Goal: Task Accomplishment & Management: Manage account settings

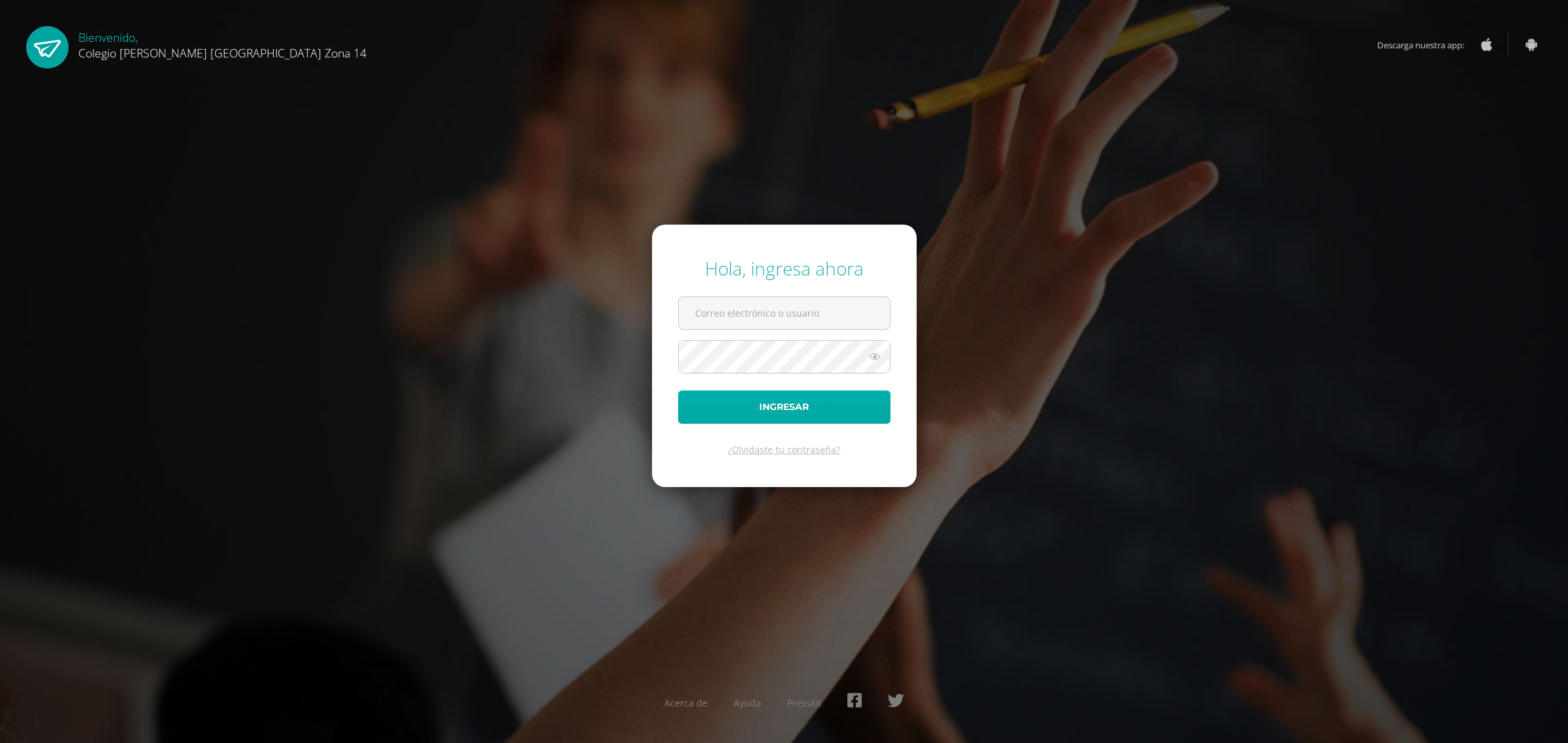
type input "[EMAIL_ADDRESS][DOMAIN_NAME]"
click at [769, 407] on button "Ingresar" at bounding box center [784, 407] width 212 height 33
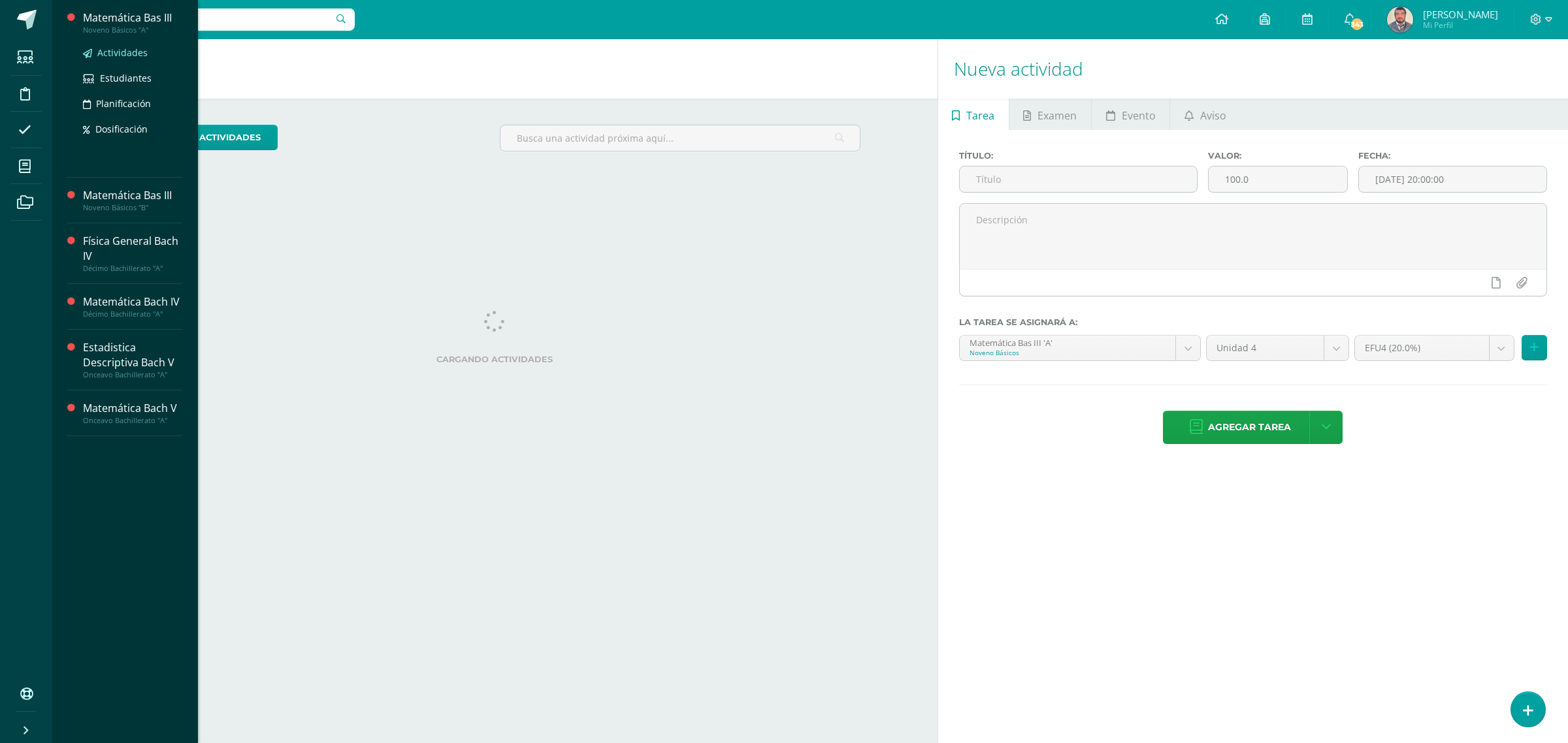
click at [123, 53] on span "Actividades" at bounding box center [122, 53] width 50 height 12
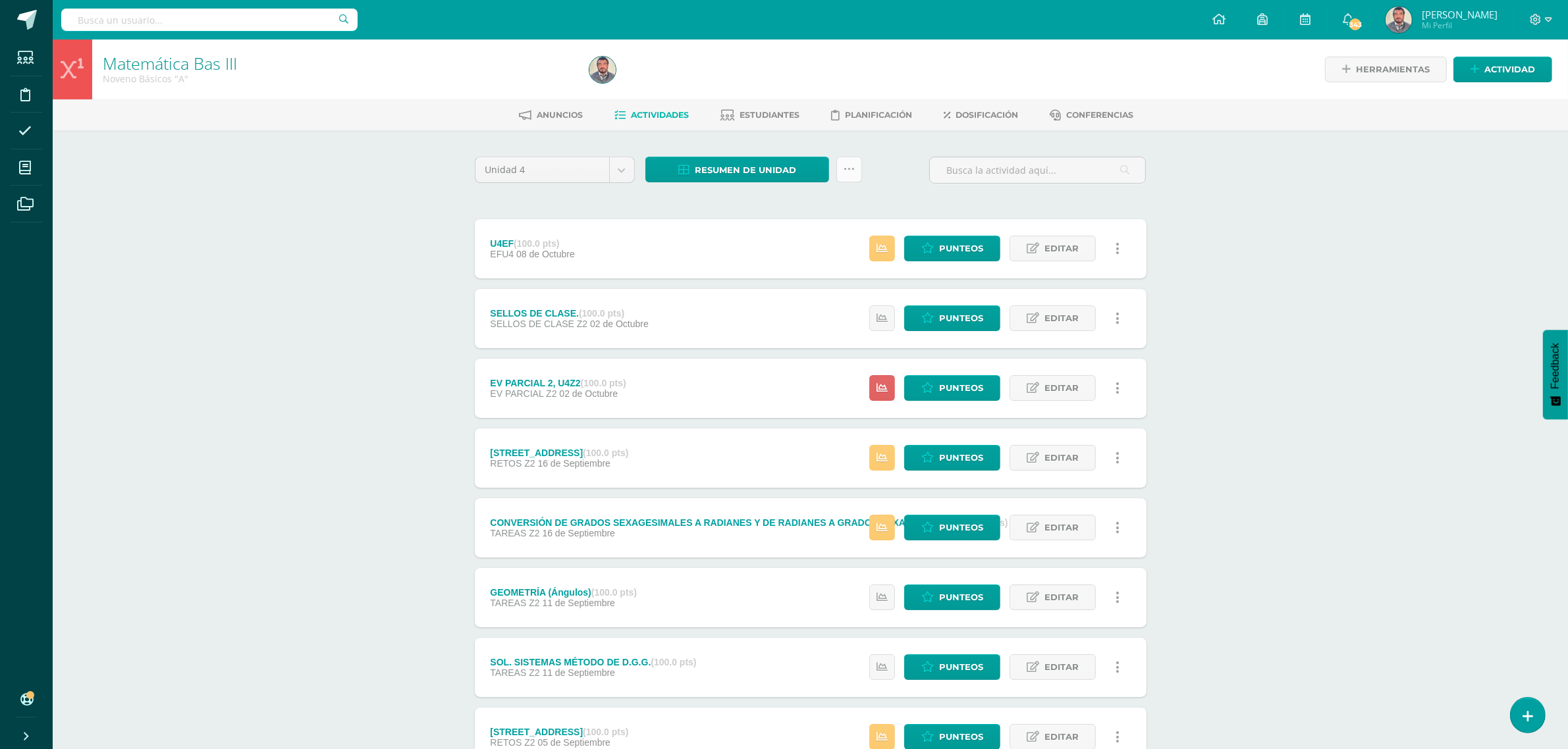
click at [840, 166] on link at bounding box center [849, 169] width 26 height 26
click at [716, 191] on div "Resumen de unidad Descargar como HTML Descargar como PDF Descargar como XLS" at bounding box center [753, 175] width 227 height 38
click at [739, 171] on span "Resumen de unidad" at bounding box center [745, 170] width 102 height 24
click at [769, 103] on link "Descargar como PDF" at bounding box center [738, 103] width 140 height 21
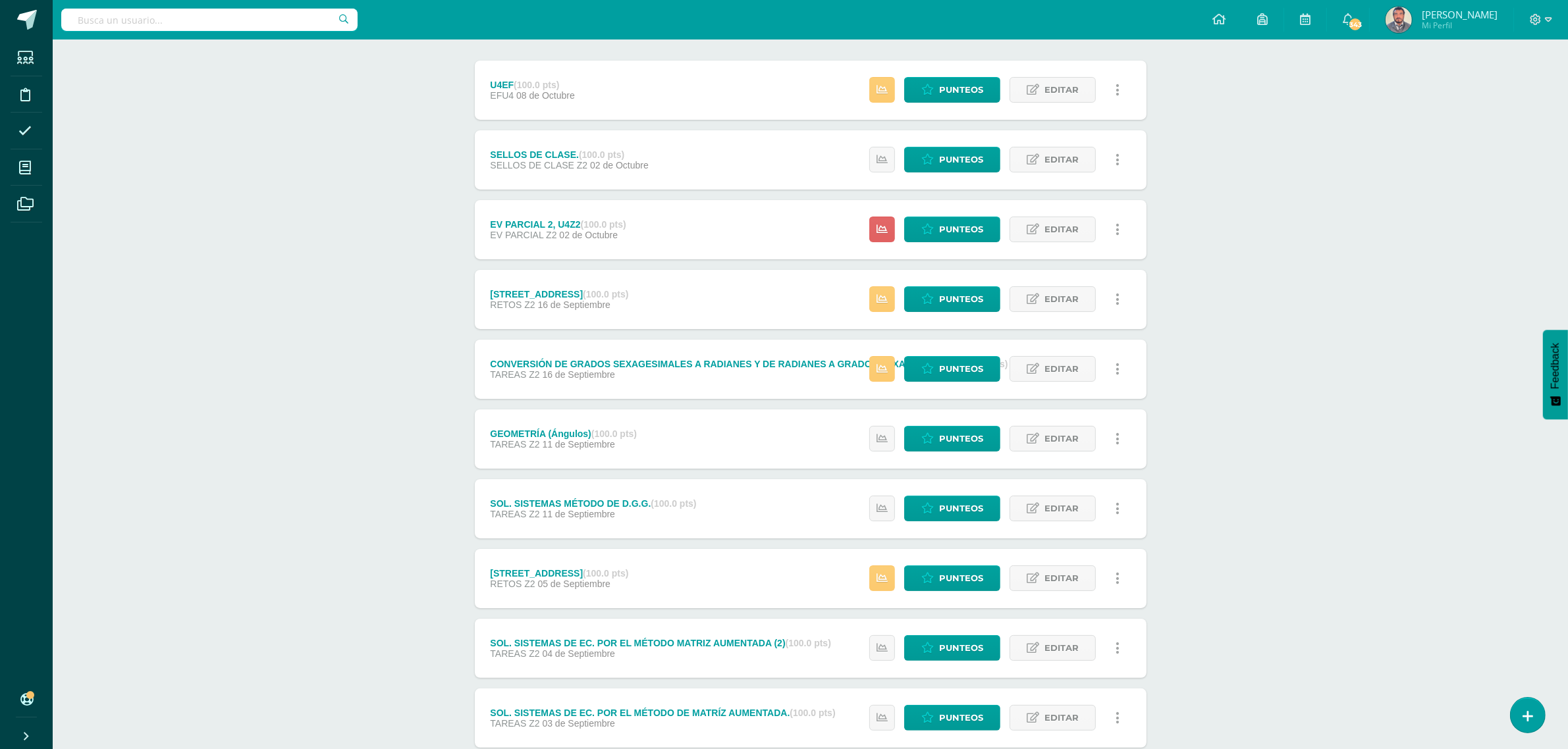
scroll to position [165, 0]
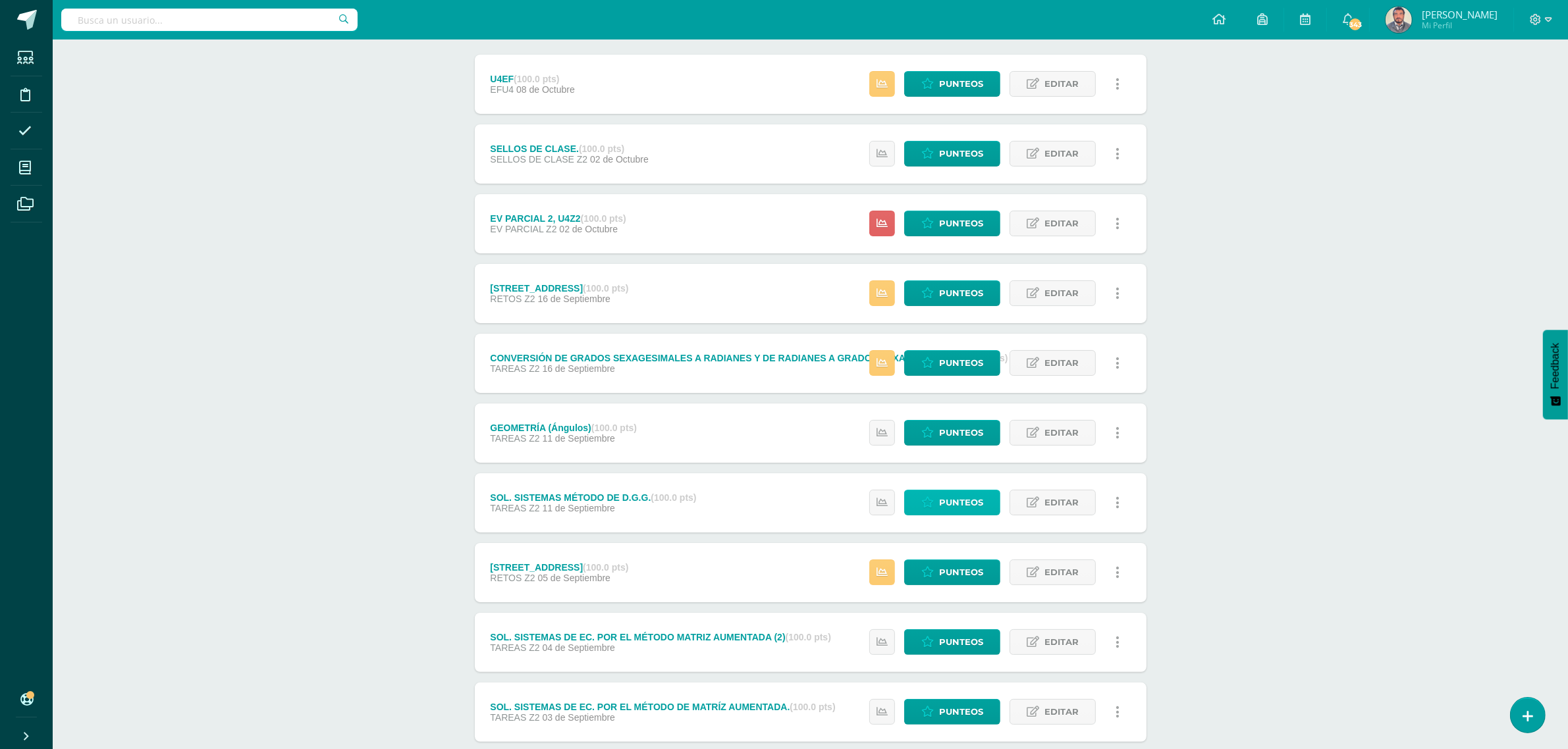
click at [957, 507] on span "Punteos" at bounding box center [960, 503] width 44 height 24
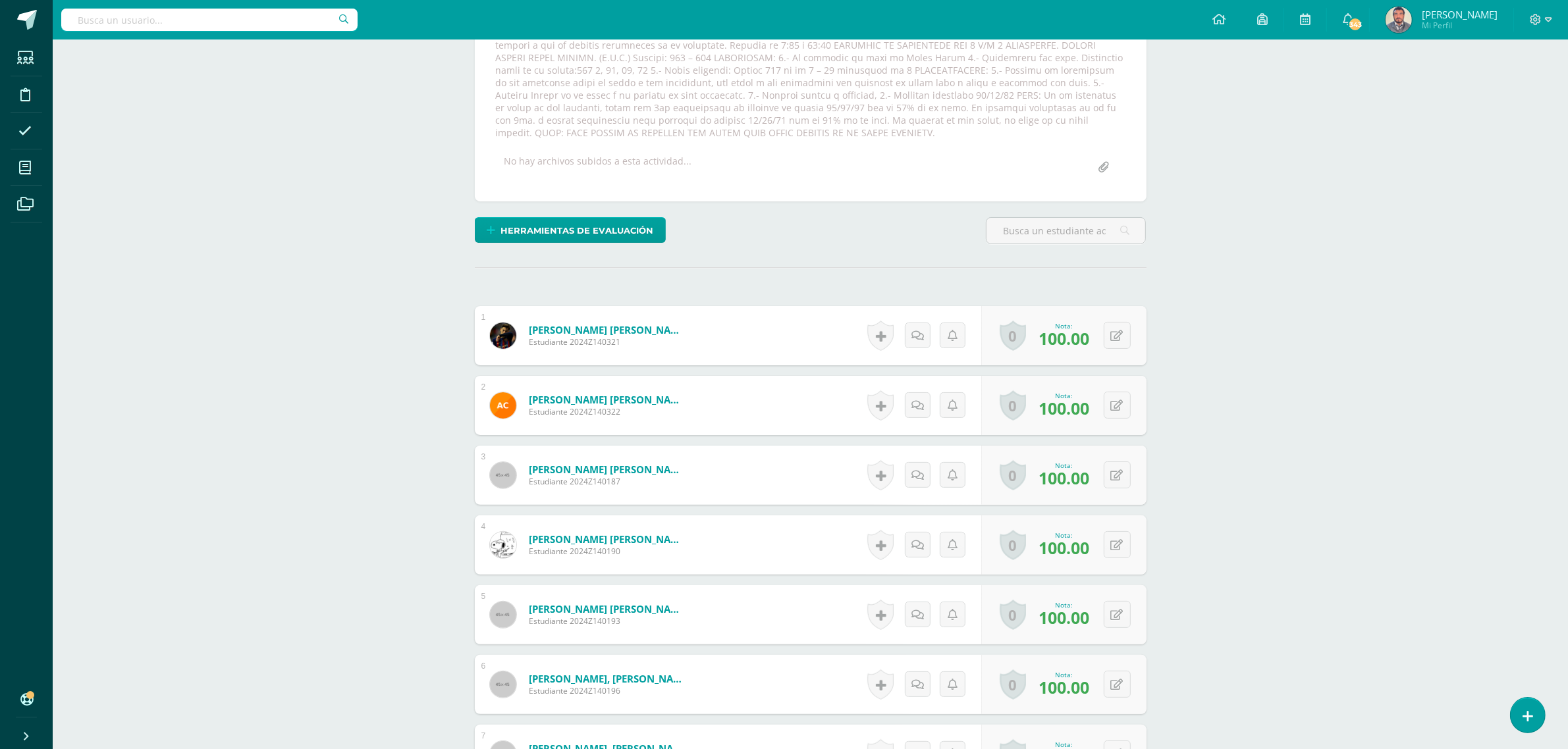
scroll to position [278, 0]
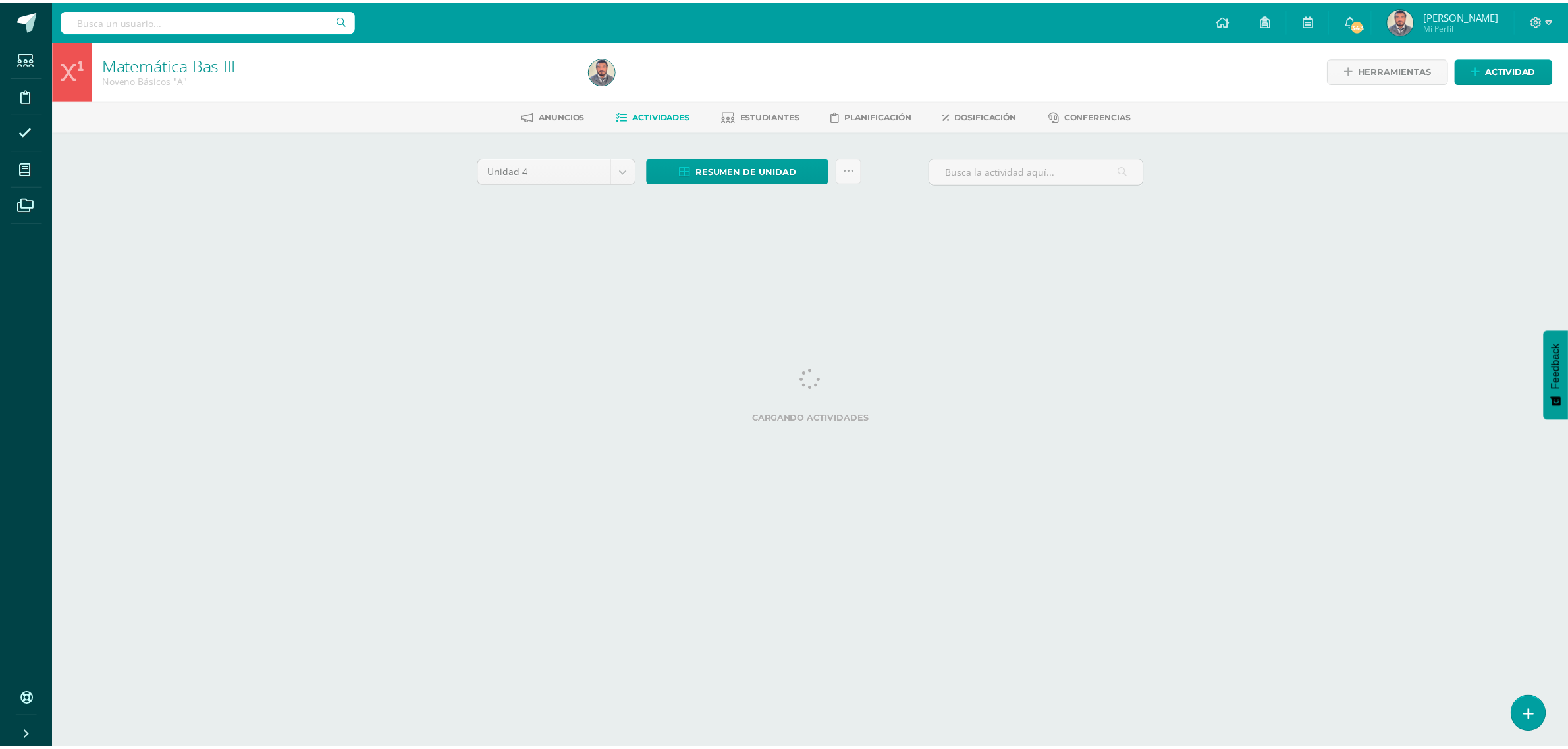
scroll to position [0, 5]
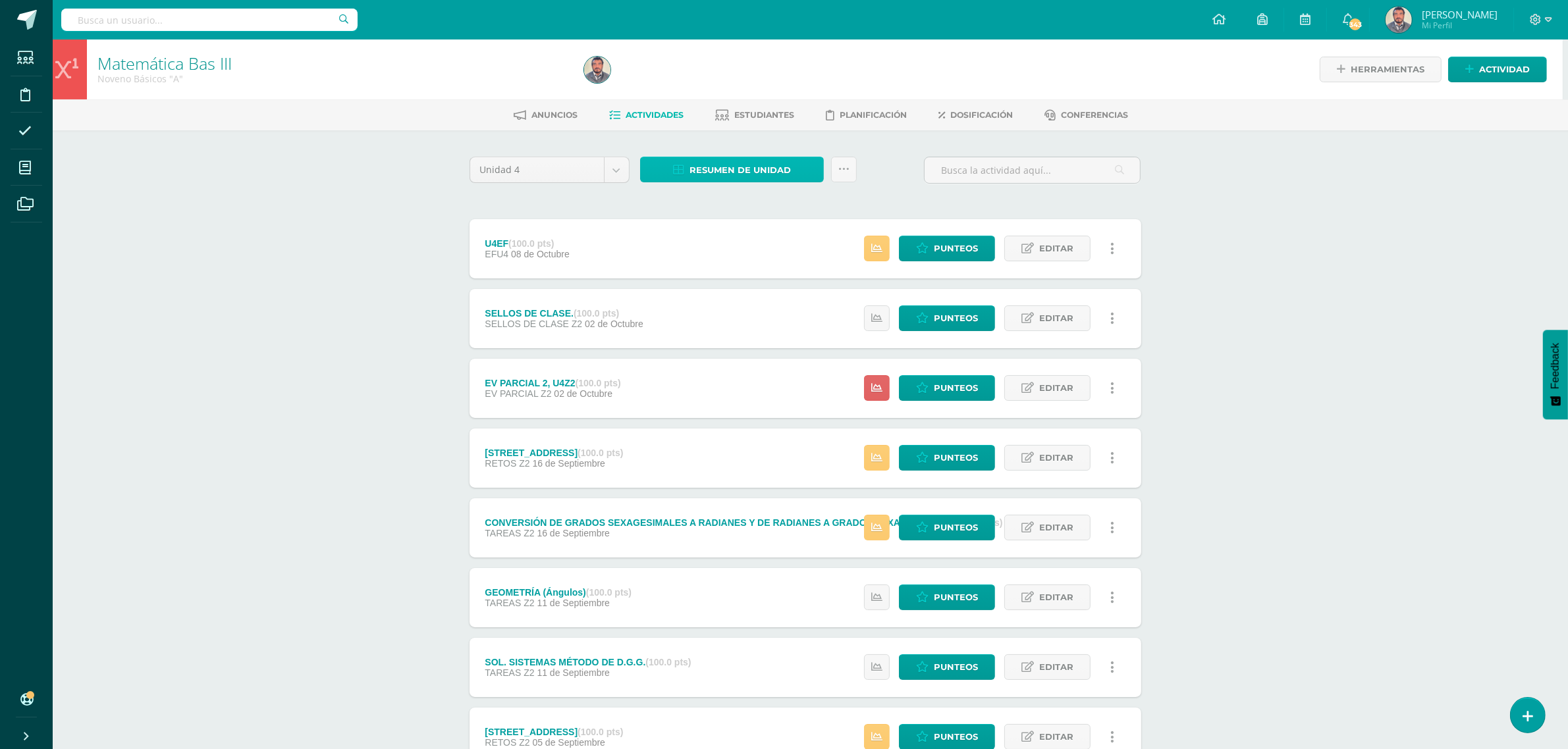
click at [752, 166] on span "Resumen de unidad" at bounding box center [740, 170] width 102 height 24
click at [767, 107] on link "Descargar como PDF" at bounding box center [733, 103] width 140 height 21
click at [957, 521] on span "Punteos" at bounding box center [955, 527] width 44 height 24
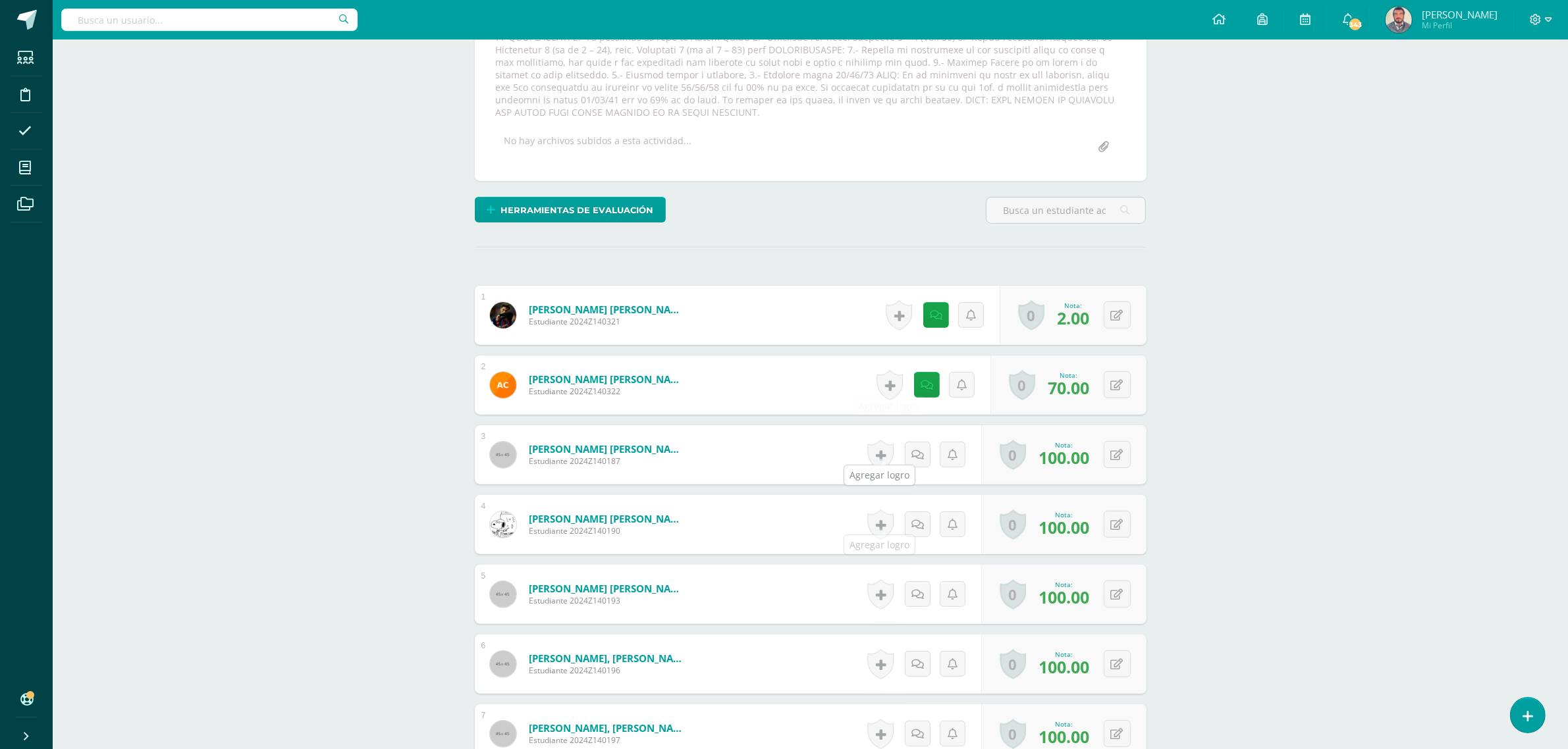
scroll to position [165, 0]
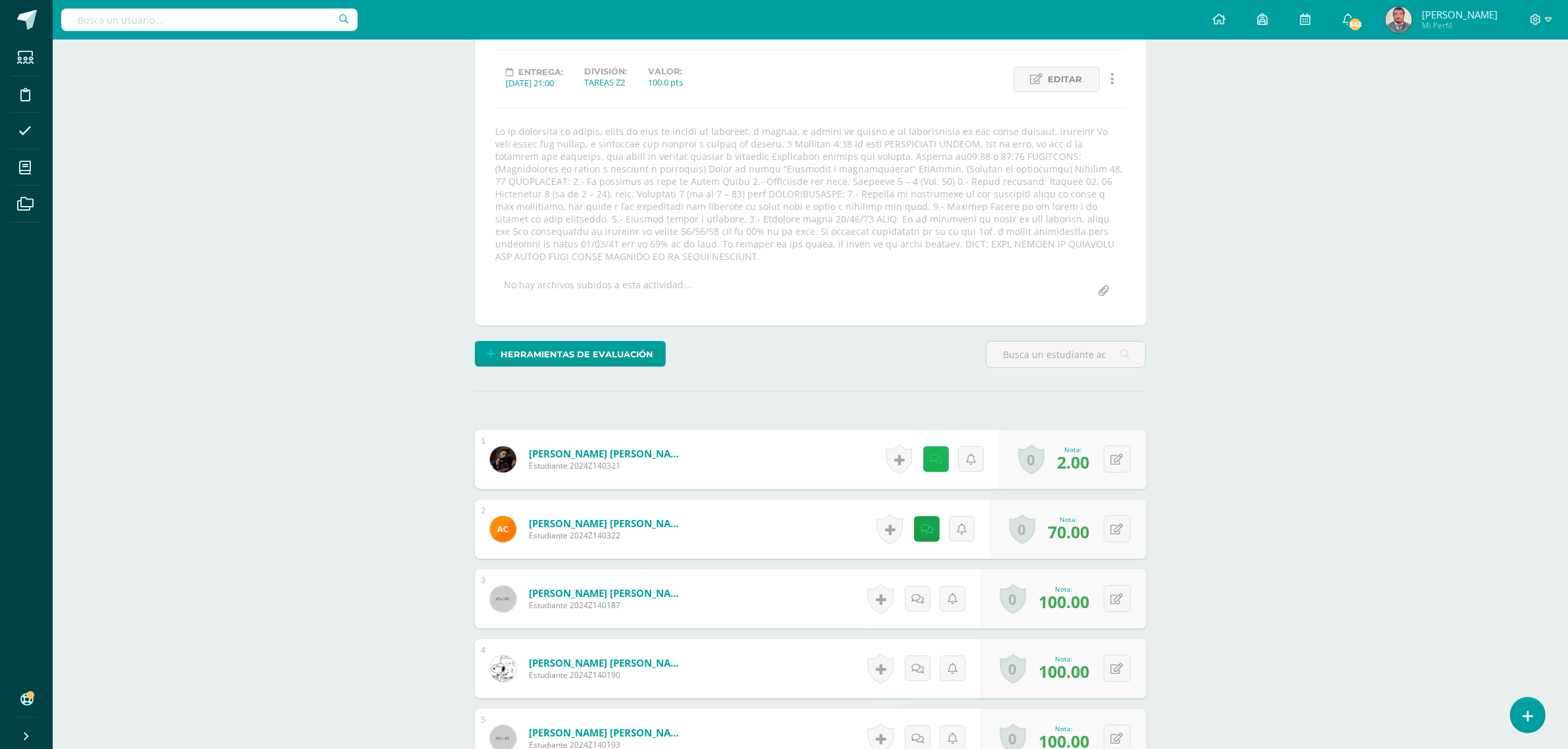
click at [931, 449] on link at bounding box center [936, 459] width 26 height 26
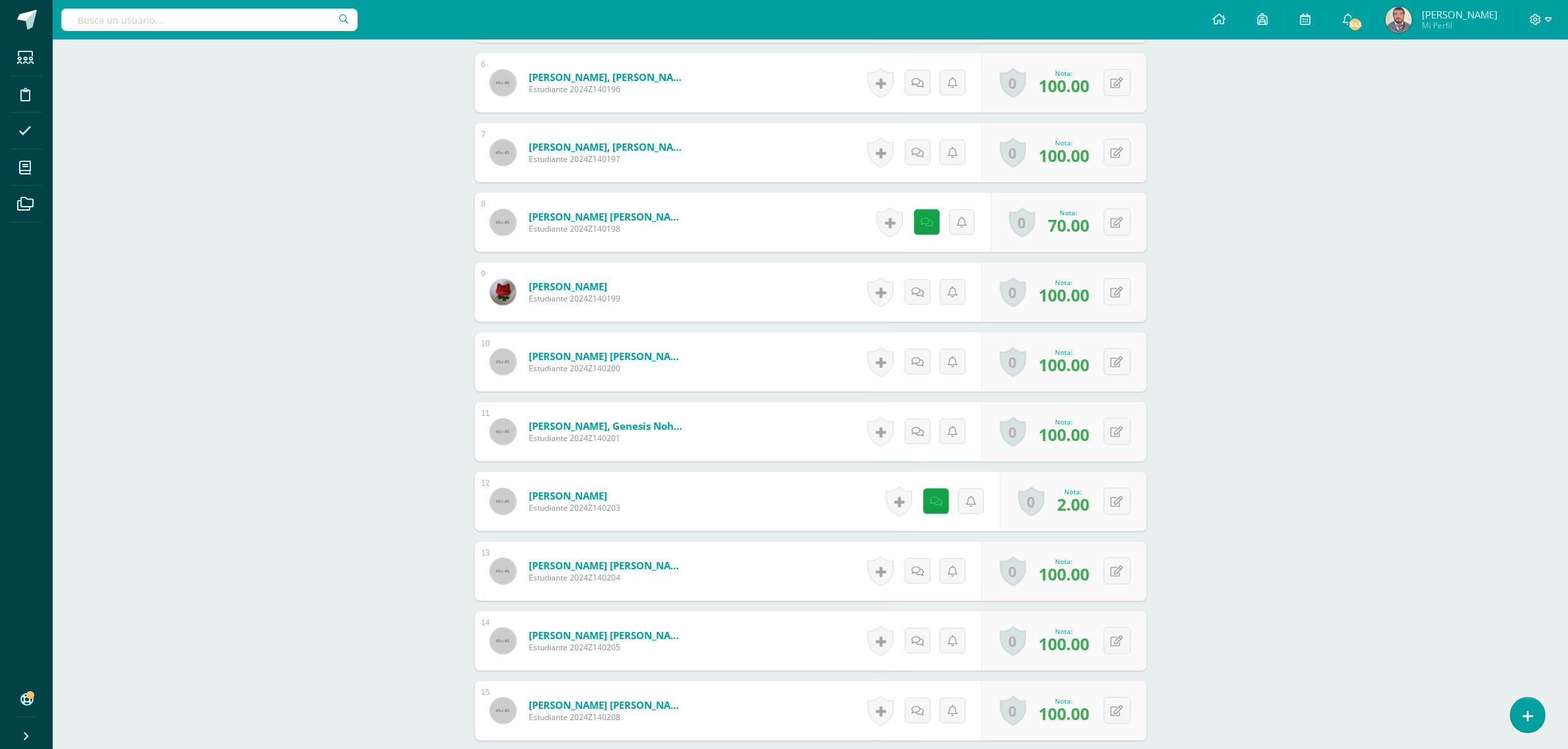
scroll to position [906, 0]
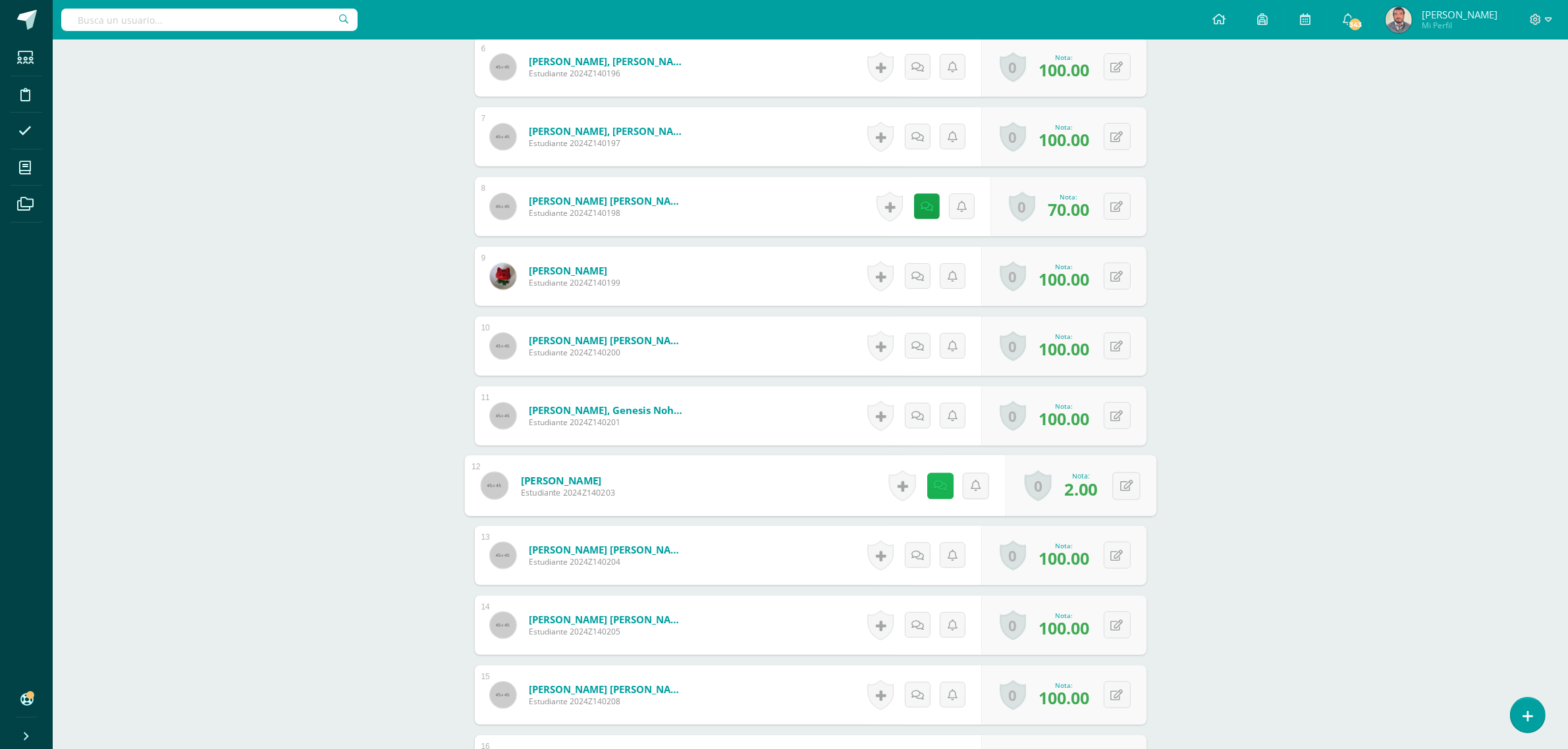
click at [936, 480] on icon at bounding box center [940, 486] width 13 height 11
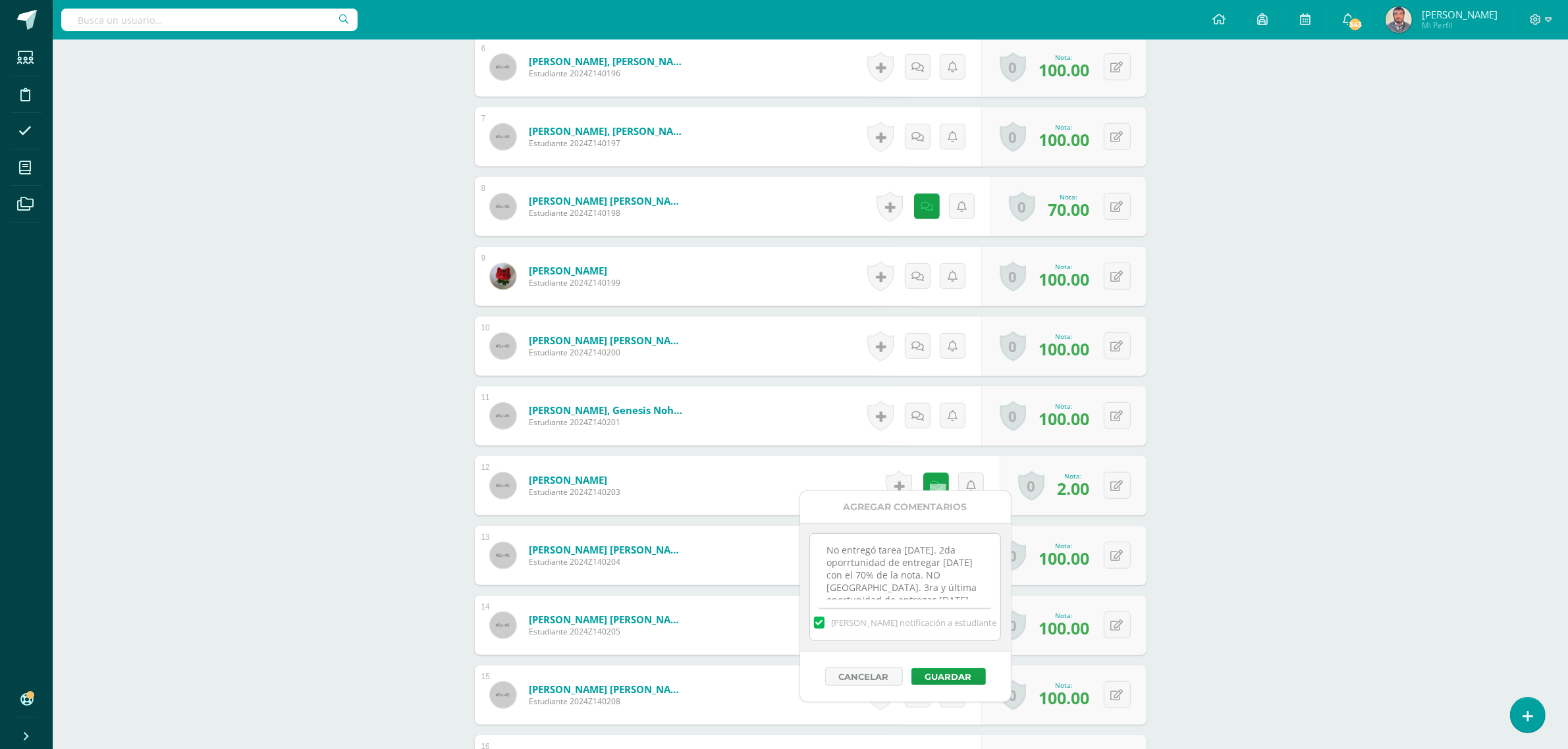
scroll to position [40, 0]
click at [1155, 582] on div "¿Estás seguro que quieres eliminar esta actividad? Esto borrará la actividad y …" at bounding box center [811, 120] width 725 height 1792
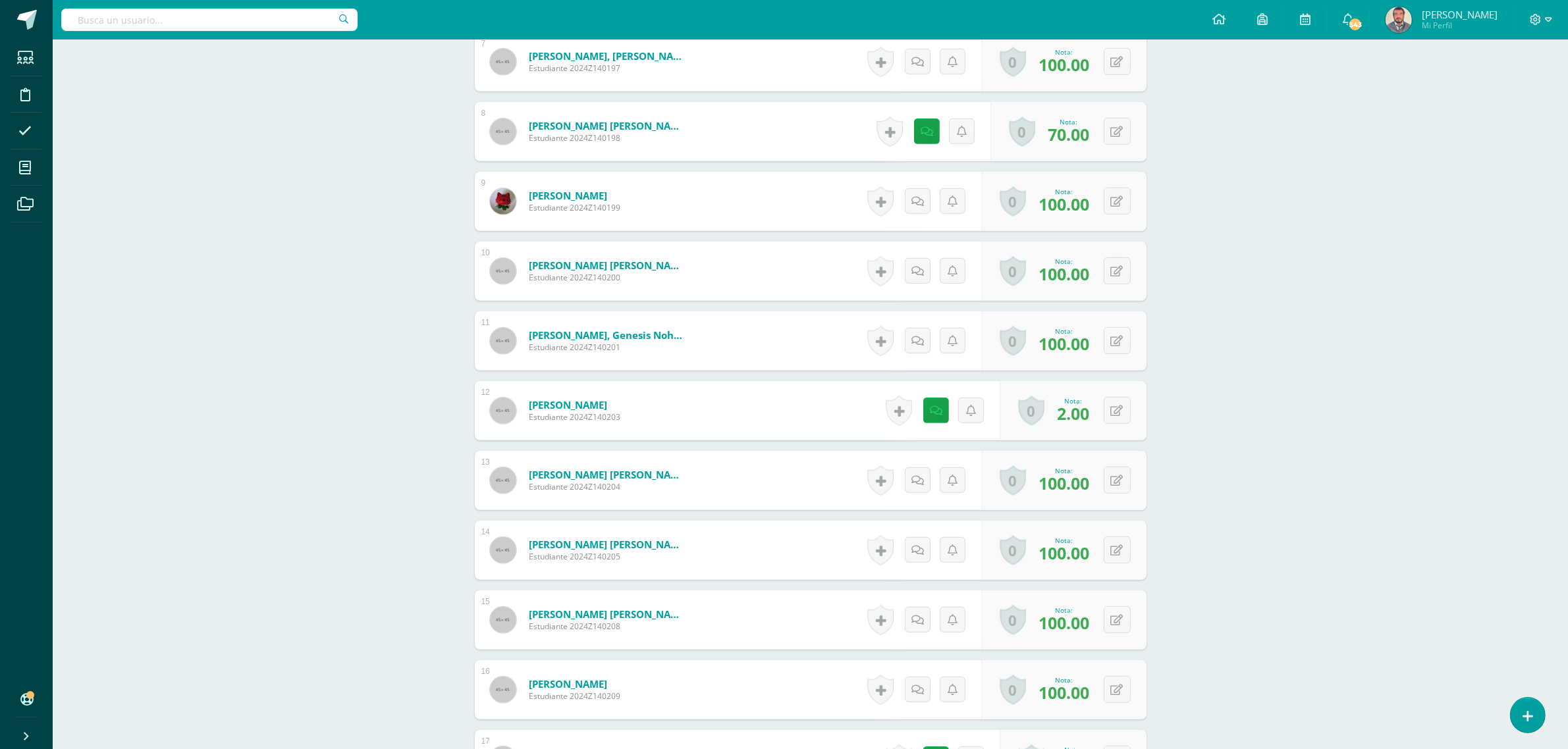
scroll to position [1159, 0]
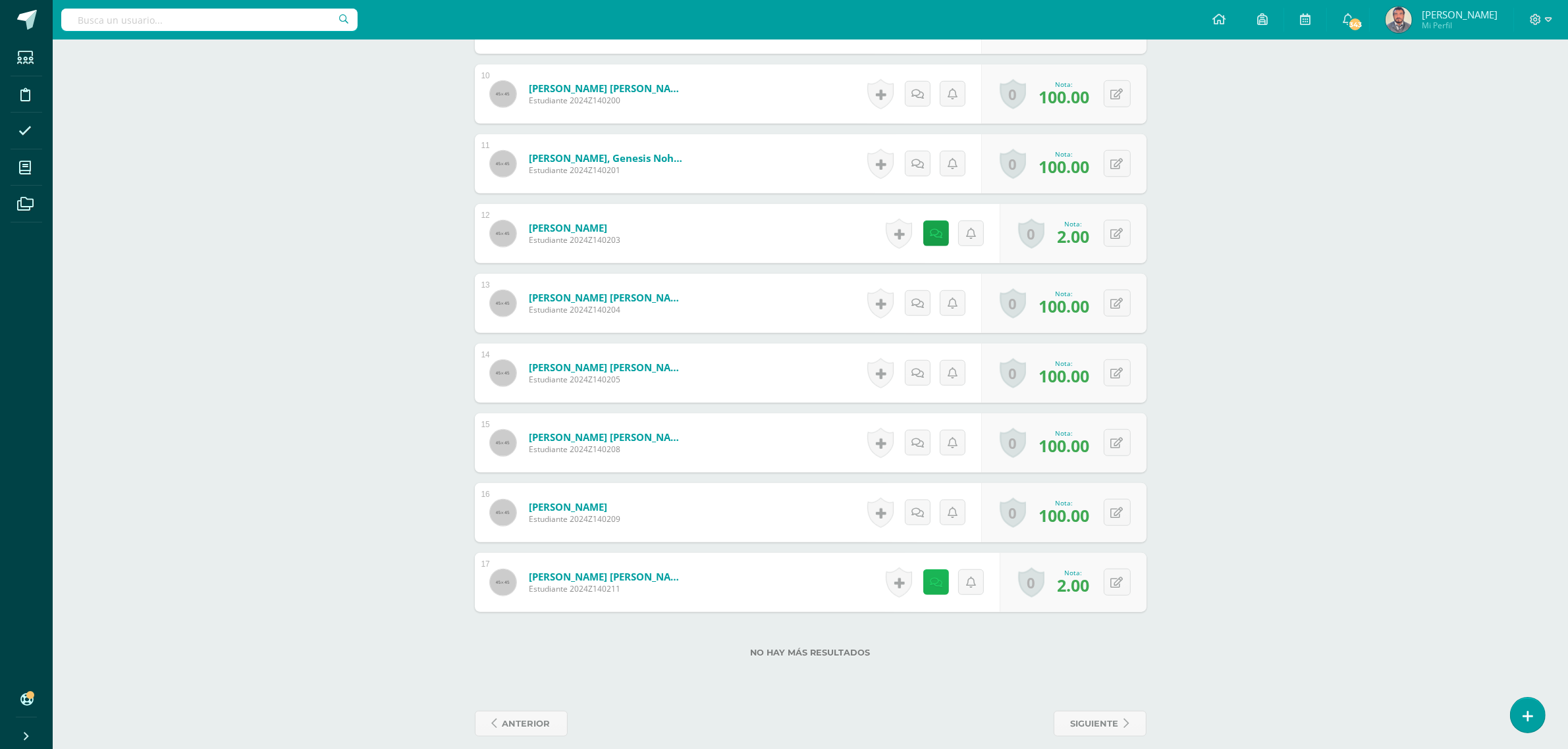
click at [936, 576] on link at bounding box center [936, 582] width 26 height 26
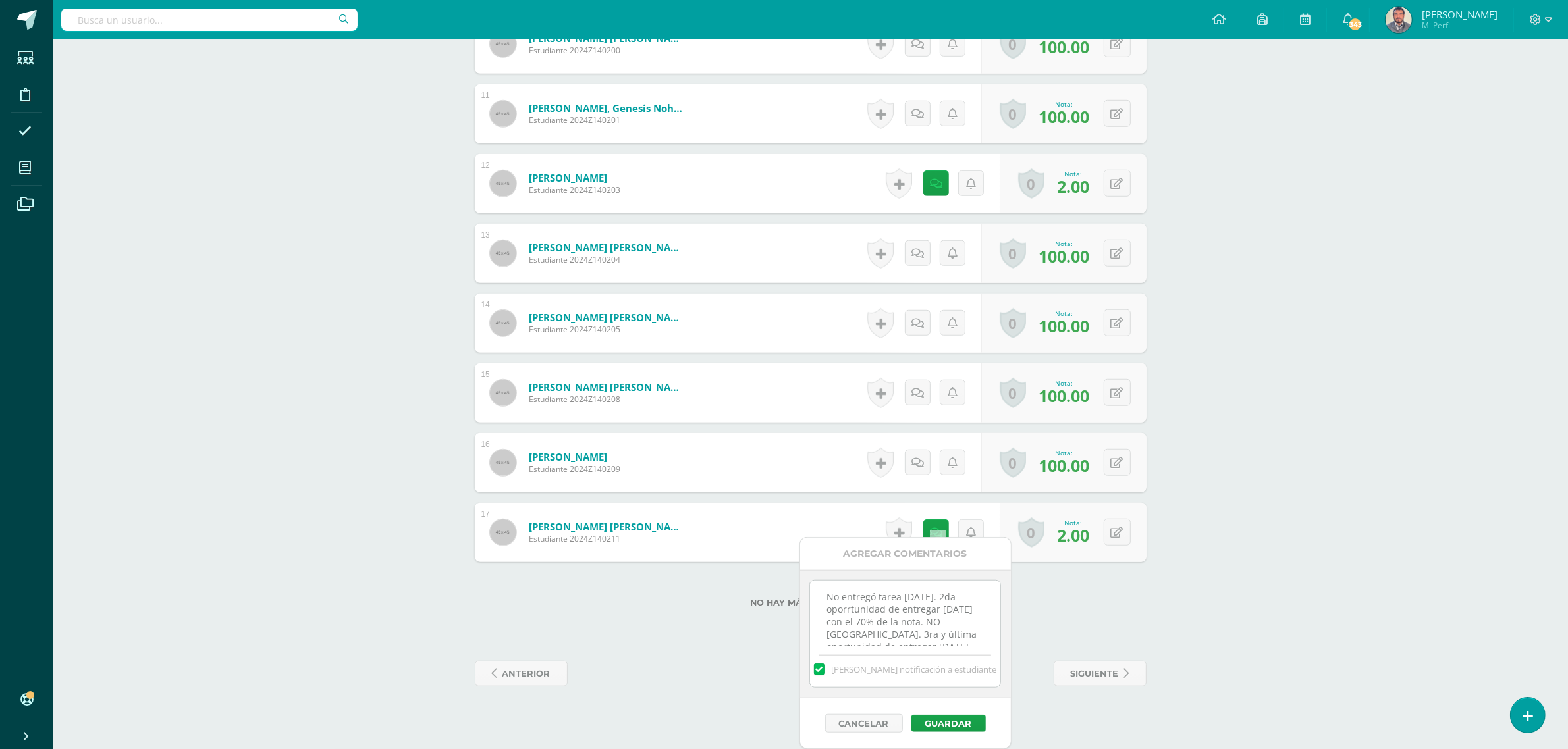
scroll to position [40, 0]
click at [933, 721] on button "Guardar" at bounding box center [949, 723] width 75 height 17
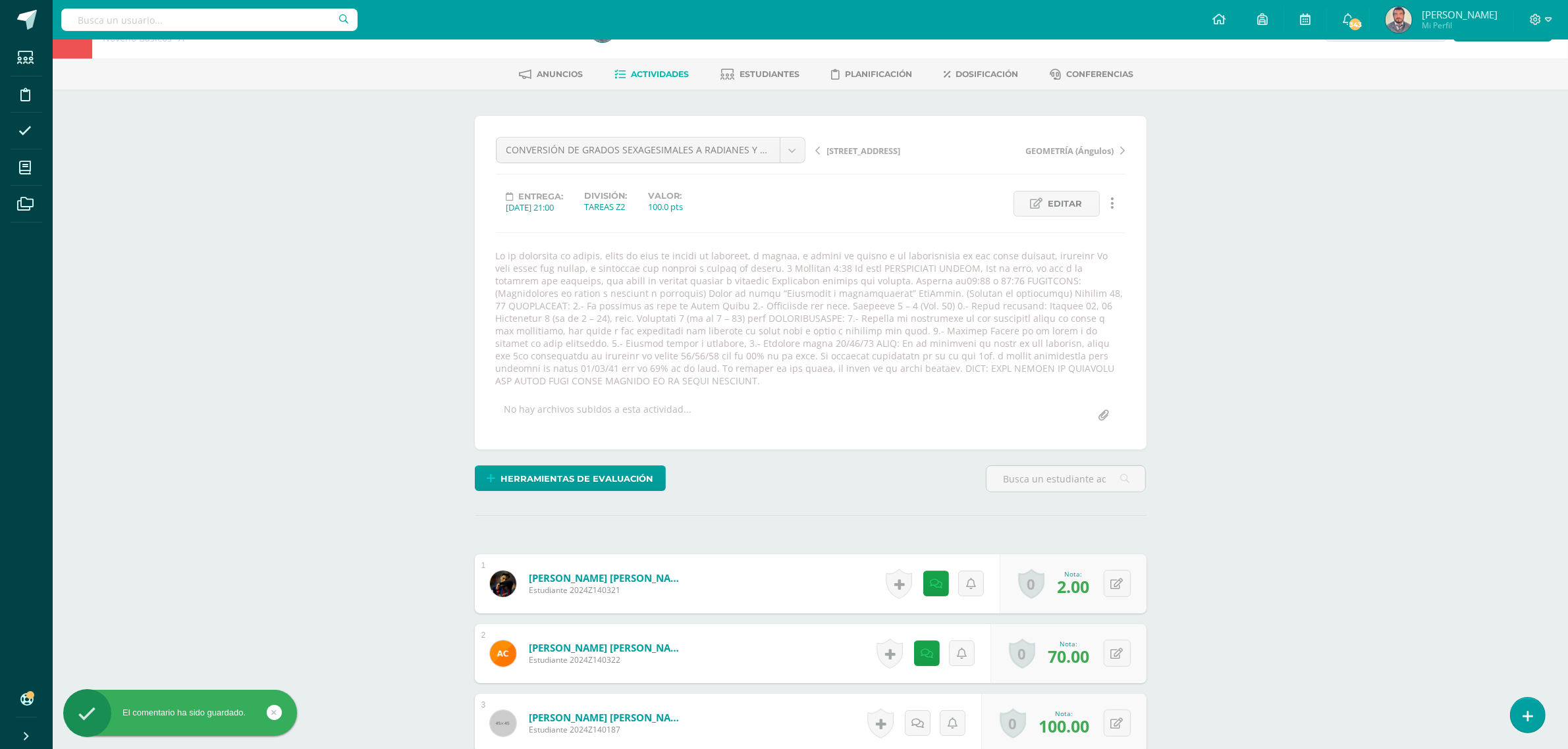
scroll to position [0, 0]
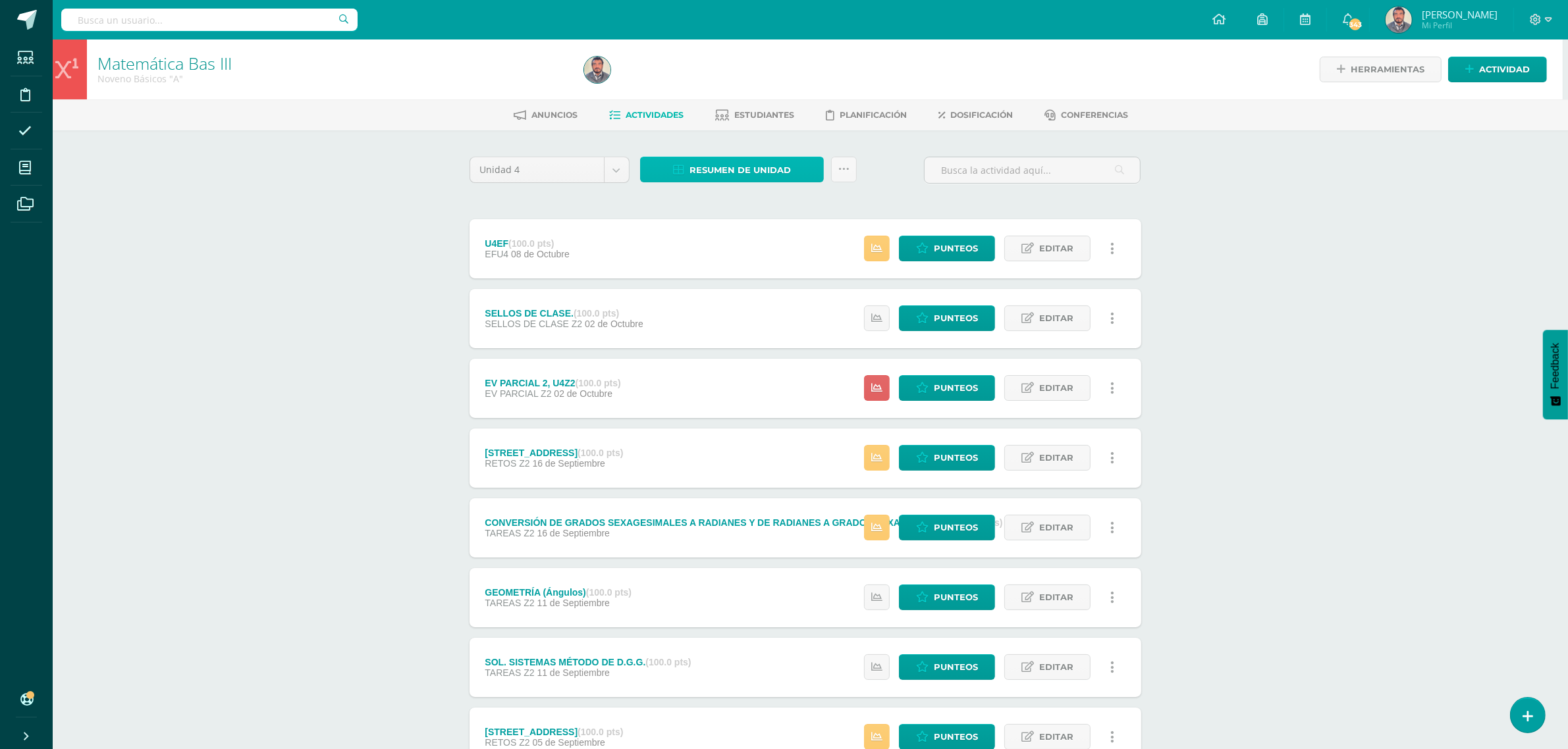
click at [751, 171] on span "Resumen de unidad" at bounding box center [740, 170] width 102 height 24
click at [772, 103] on link "Descargar como PDF" at bounding box center [733, 103] width 140 height 21
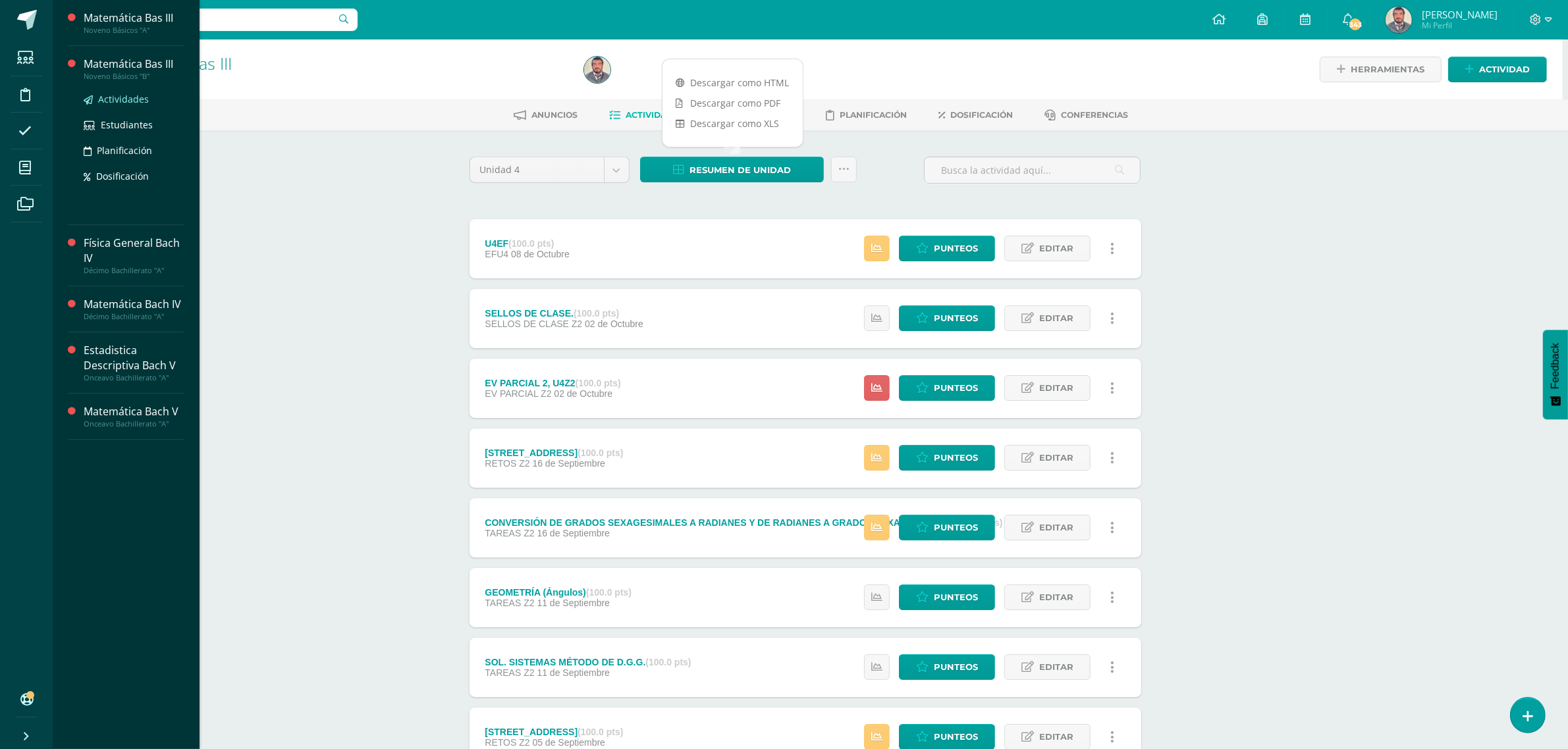
click at [115, 103] on span "Actividades" at bounding box center [123, 99] width 50 height 13
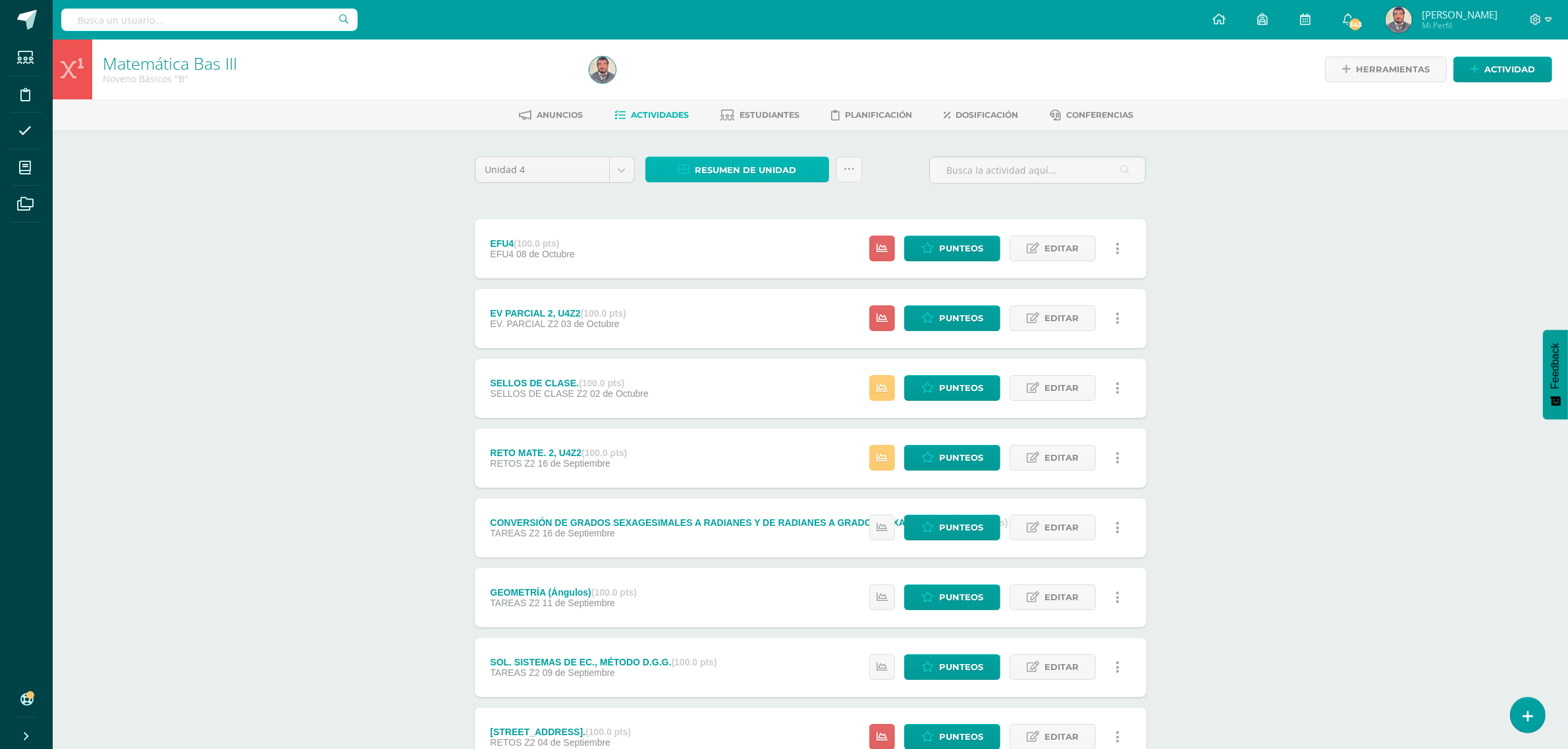
click at [771, 170] on span "Resumen de unidad" at bounding box center [745, 170] width 102 height 24
click at [764, 105] on link "Descargar como PDF" at bounding box center [738, 103] width 140 height 21
click at [767, 106] on link "Descargar como PDF" at bounding box center [738, 103] width 140 height 21
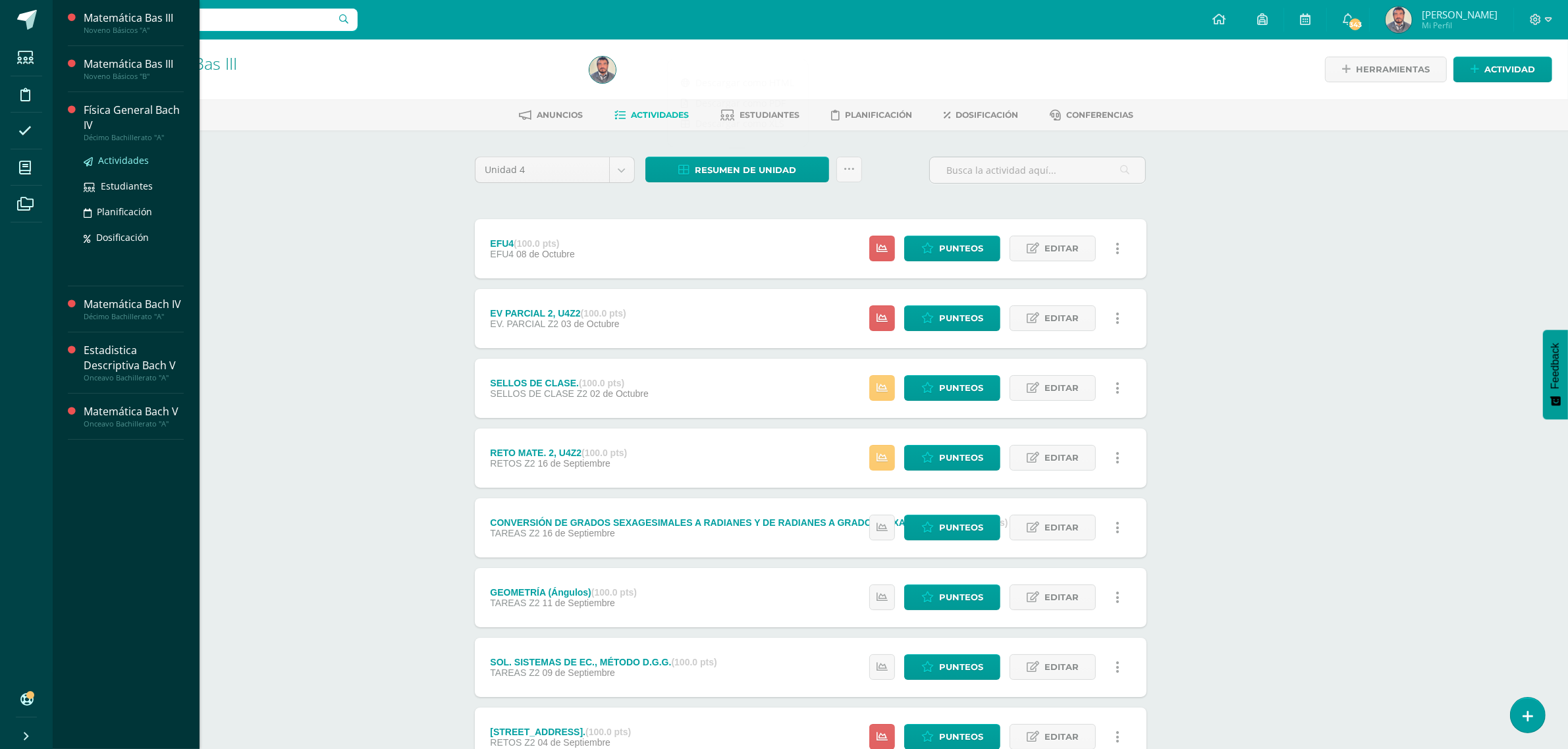
click at [123, 158] on span "Actividades" at bounding box center [123, 160] width 50 height 13
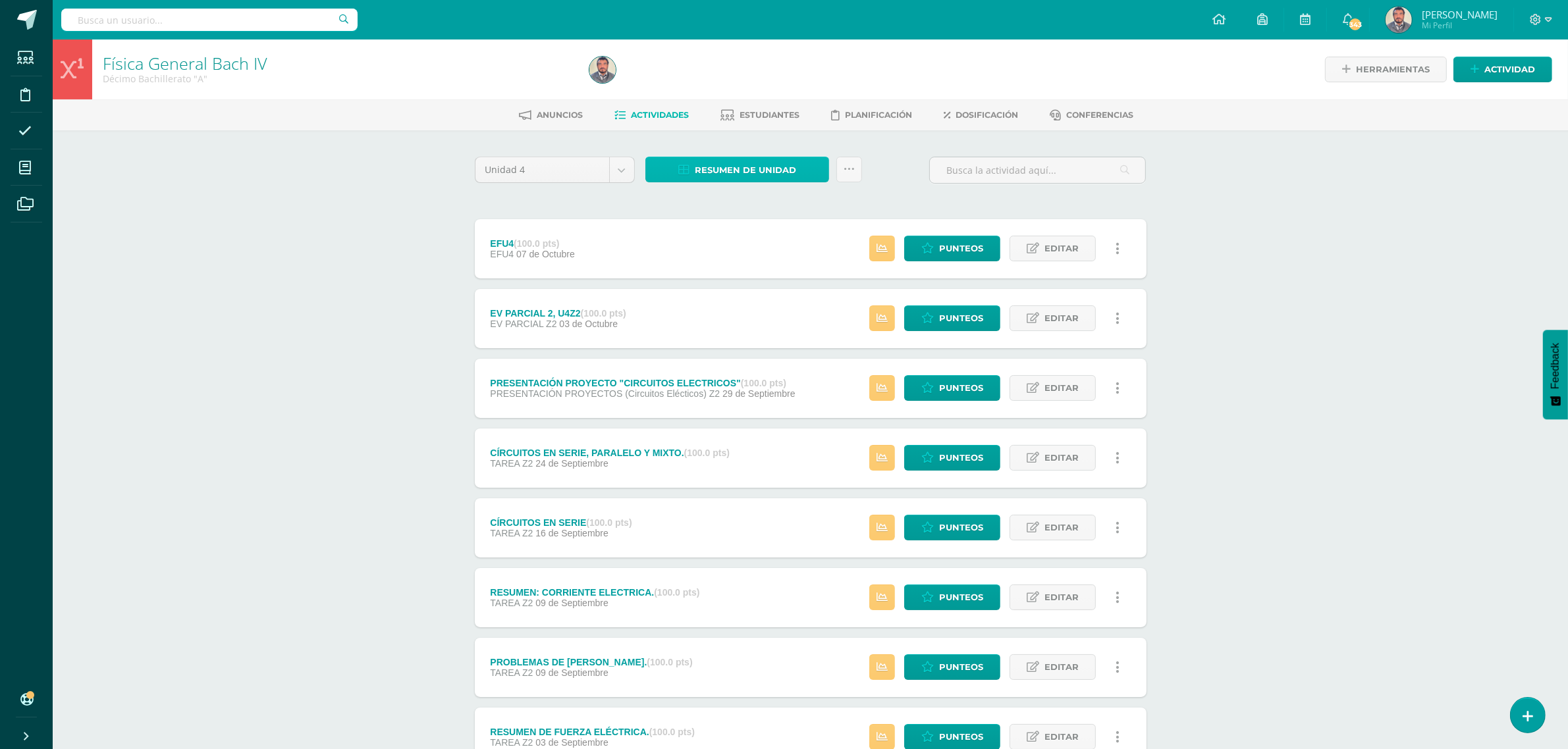
click at [764, 168] on span "Resumen de unidad" at bounding box center [745, 170] width 102 height 24
click at [749, 103] on link "Descargar como PDF" at bounding box center [738, 103] width 140 height 21
click at [962, 252] on span "Punteos" at bounding box center [960, 248] width 44 height 24
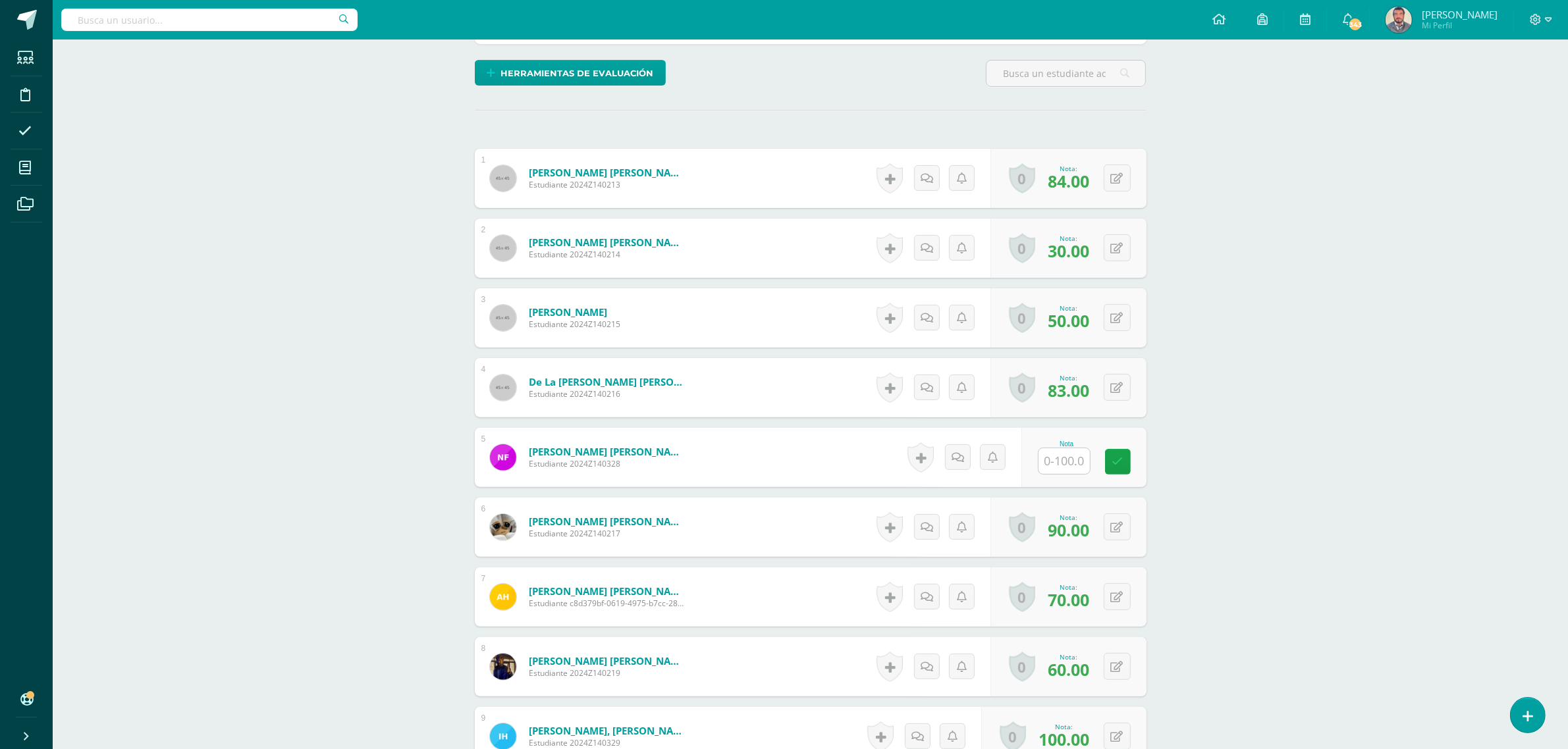
scroll to position [494, 0]
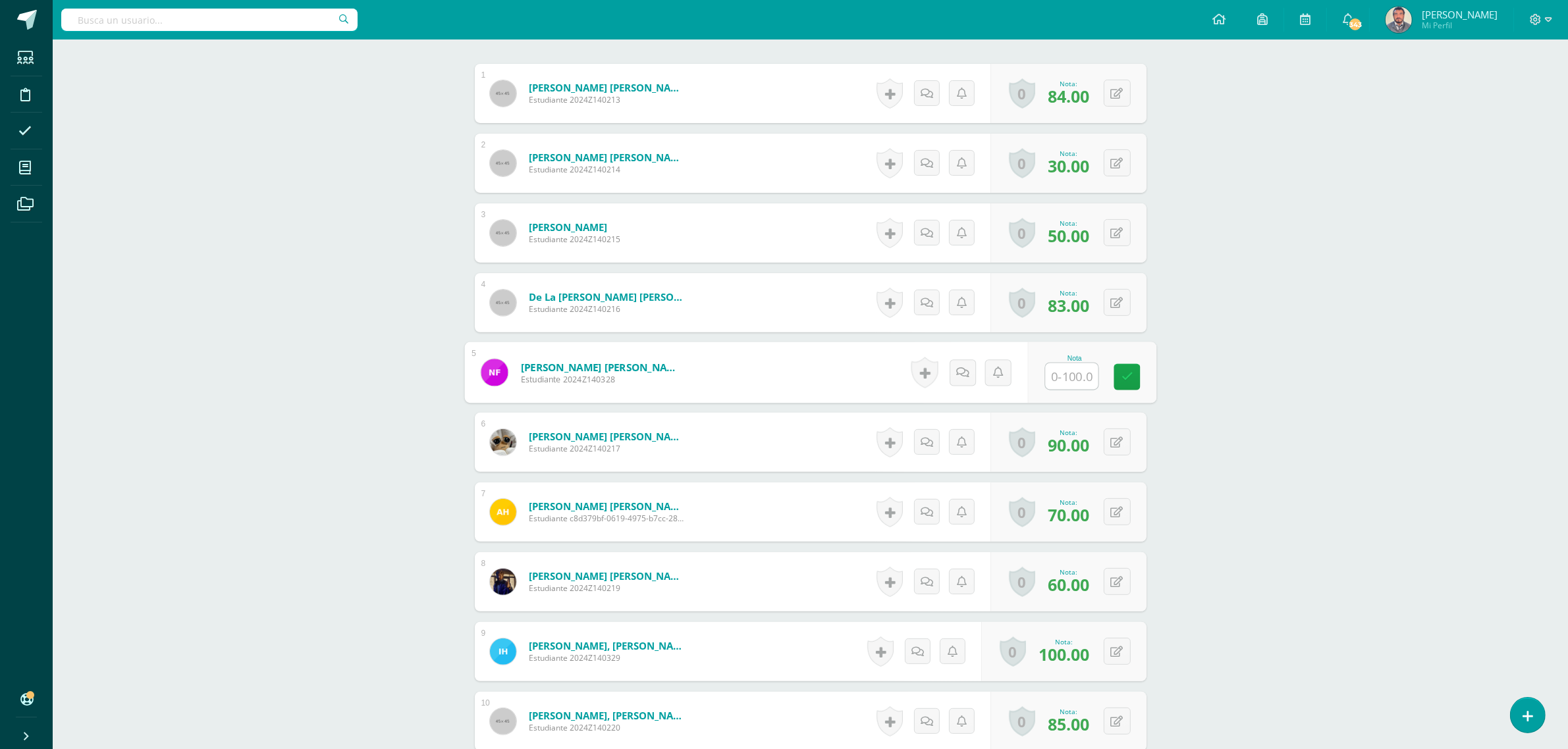
click at [1061, 366] on input "text" at bounding box center [1071, 376] width 53 height 26
type input "40"
click at [960, 366] on icon at bounding box center [962, 371] width 13 height 11
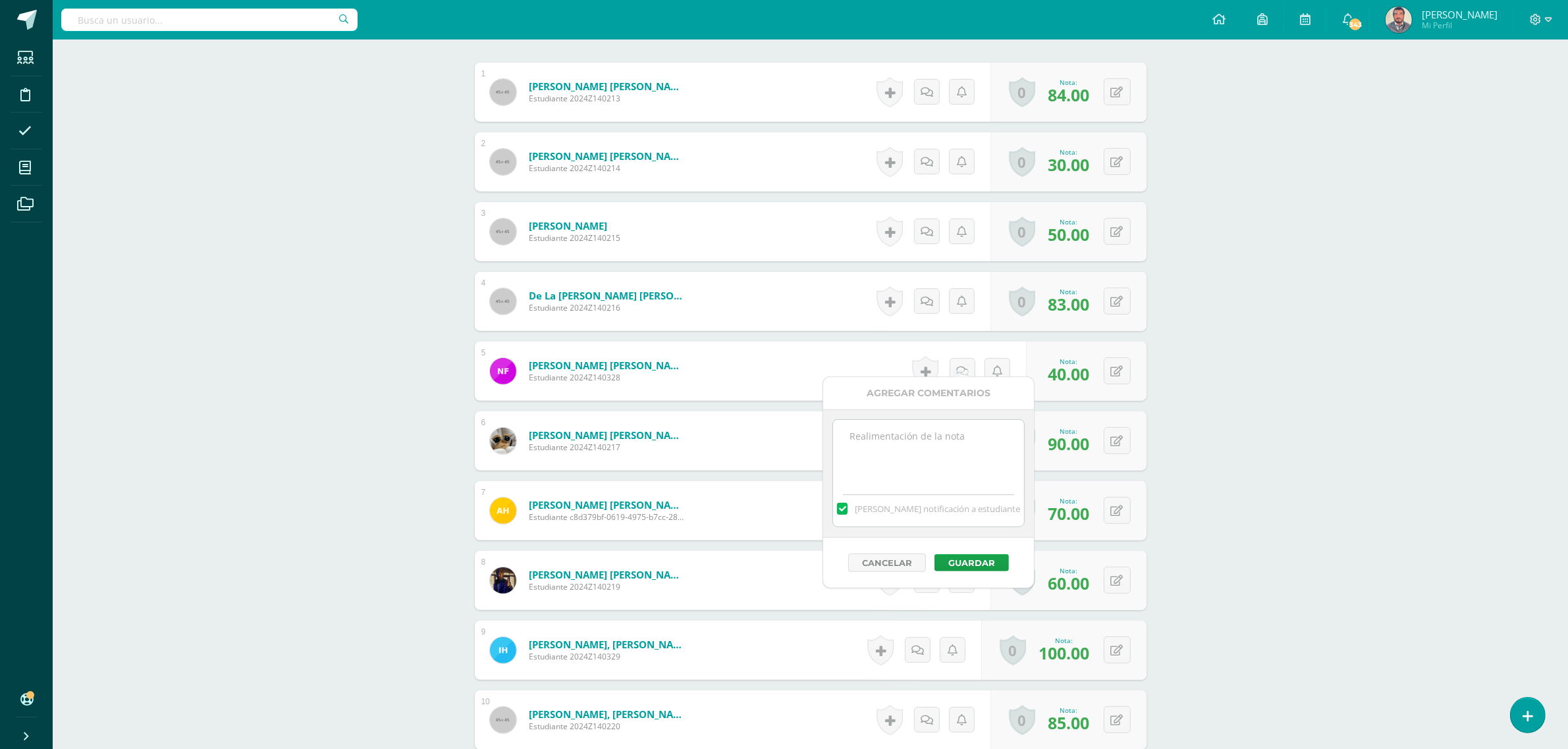
click at [899, 442] on textarea at bounding box center [928, 452] width 191 height 66
type textarea "Se evaluó viernes 10/10/25."
click at [984, 565] on button "Guardar" at bounding box center [971, 563] width 75 height 17
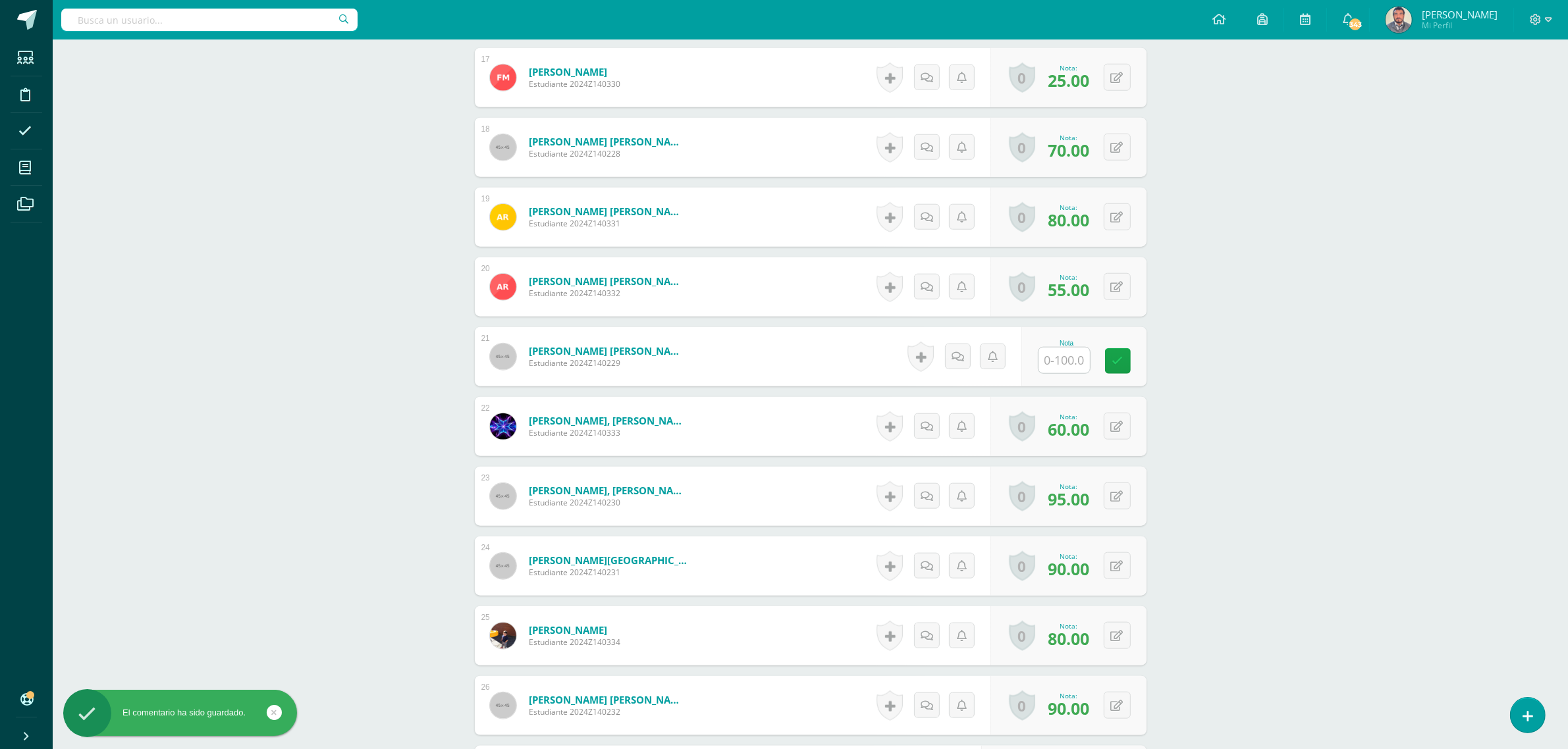
scroll to position [1647, 0]
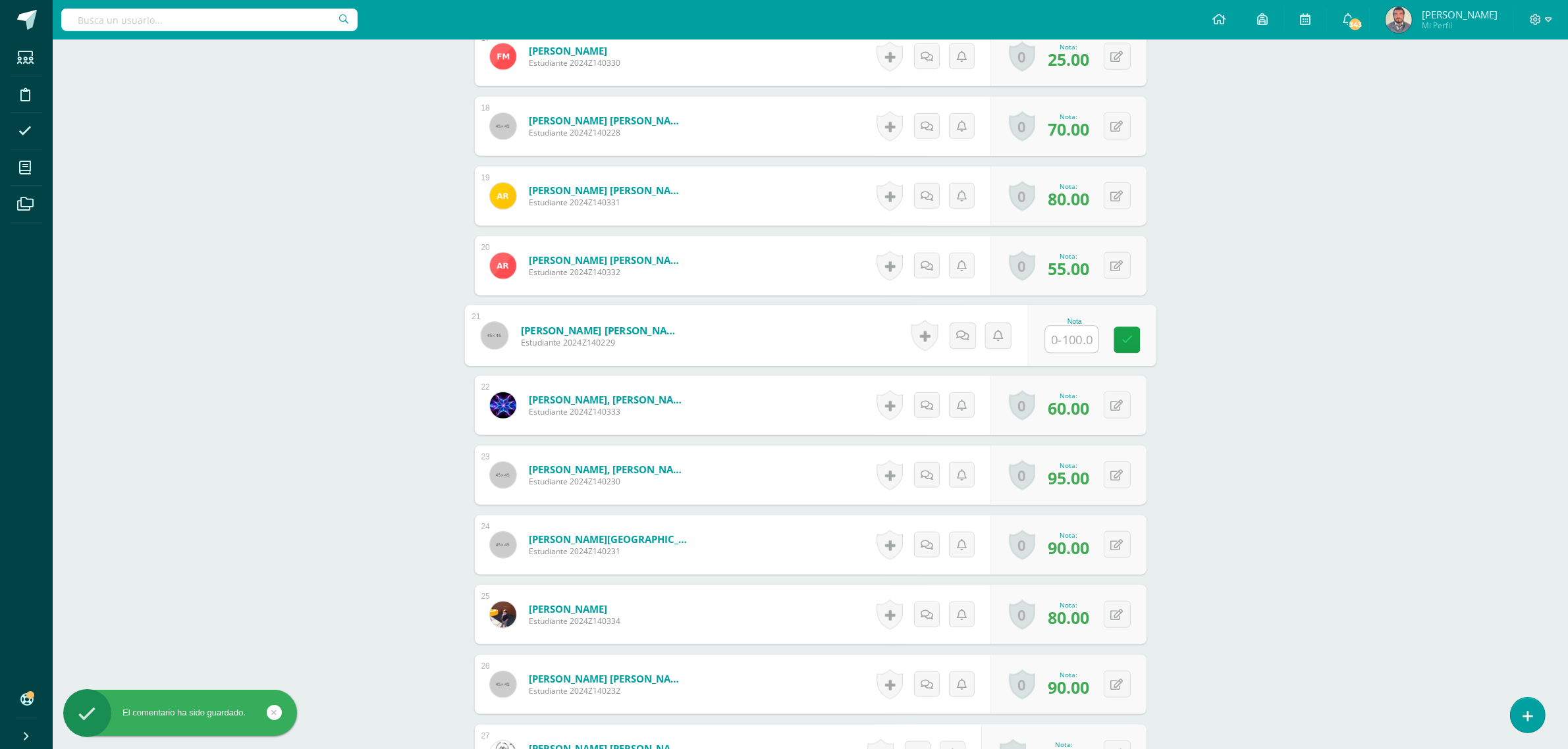
click at [1065, 329] on input "text" at bounding box center [1071, 339] width 53 height 26
click at [1071, 326] on input "text" at bounding box center [1071, 339] width 53 height 26
type input "40"
click at [963, 330] on icon at bounding box center [962, 335] width 13 height 11
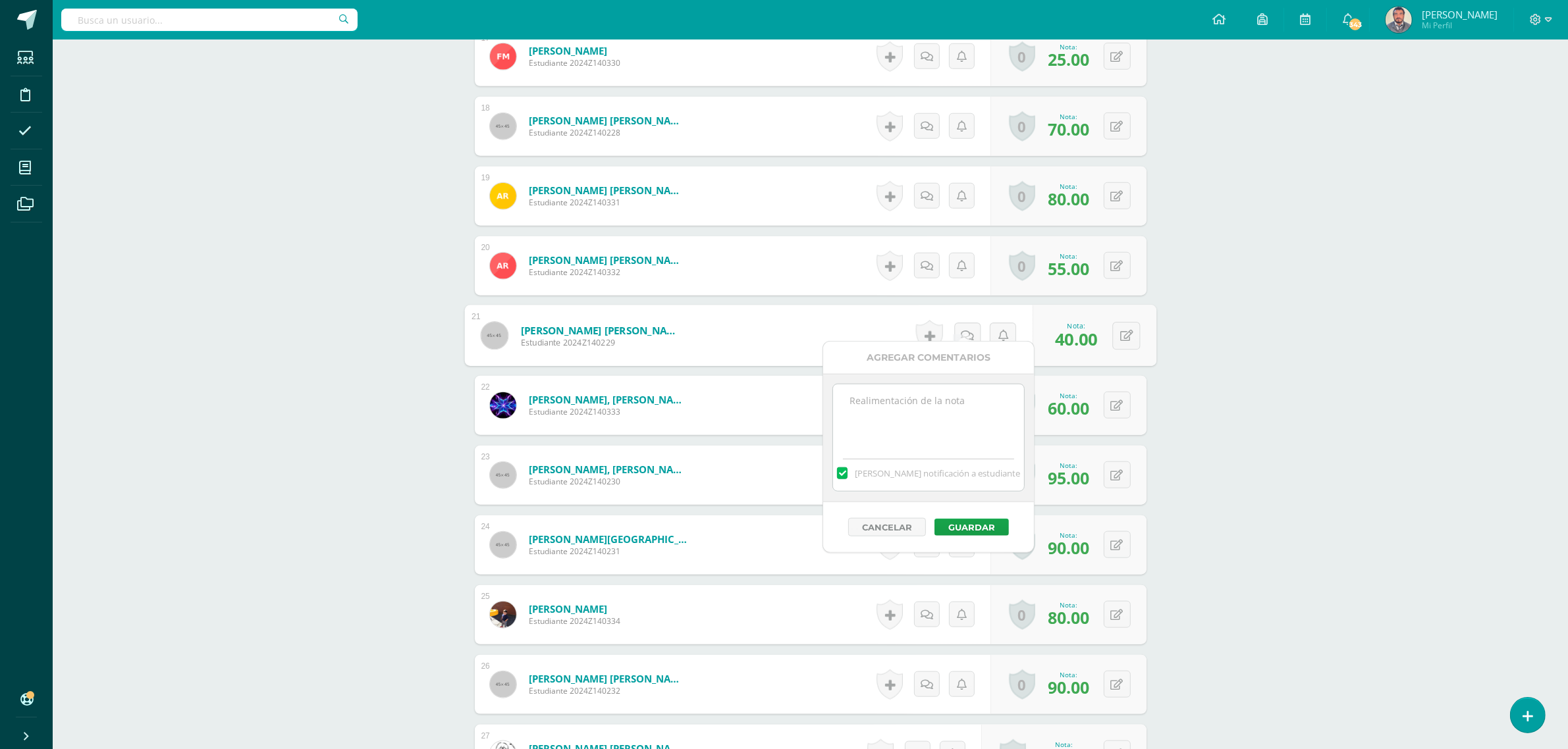
click at [843, 398] on textarea at bounding box center [928, 417] width 191 height 66
click at [919, 400] on textarea "Se evaluó en cada el martes 06/10/25" at bounding box center [928, 417] width 191 height 66
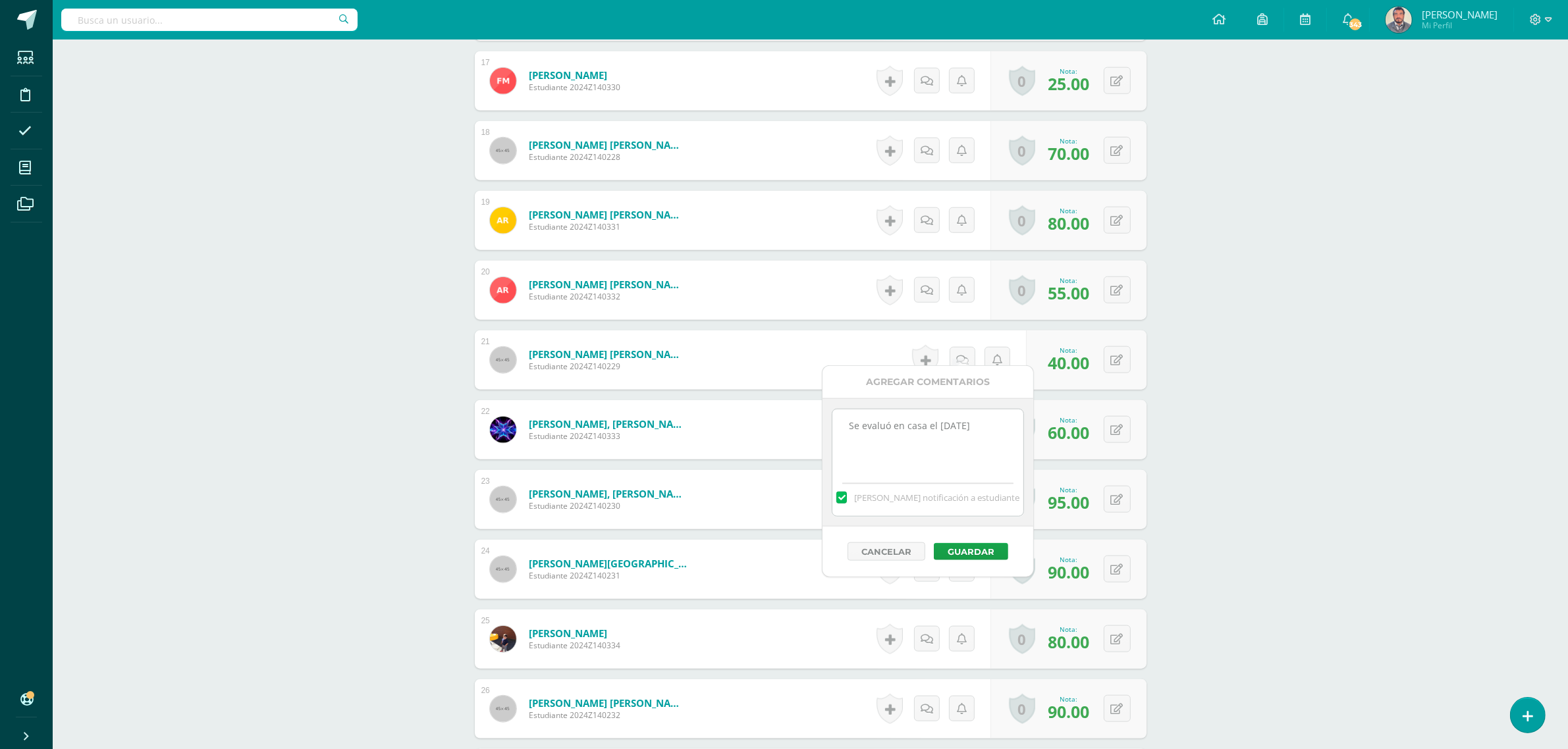
scroll to position [1730, 0]
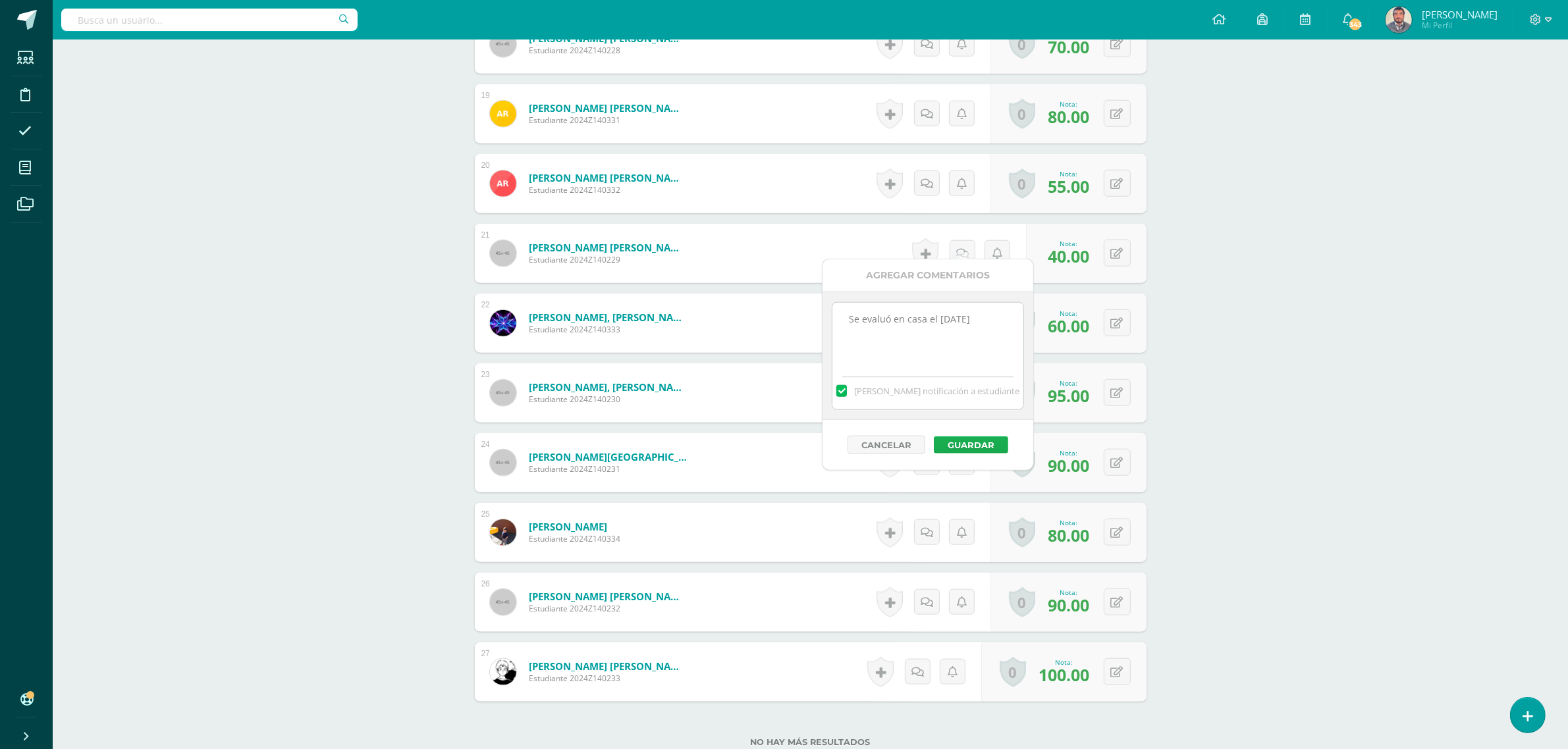
type textarea "Se evaluó en casa el martes 06/10/25"
click at [963, 448] on button "Guardar" at bounding box center [970, 445] width 75 height 17
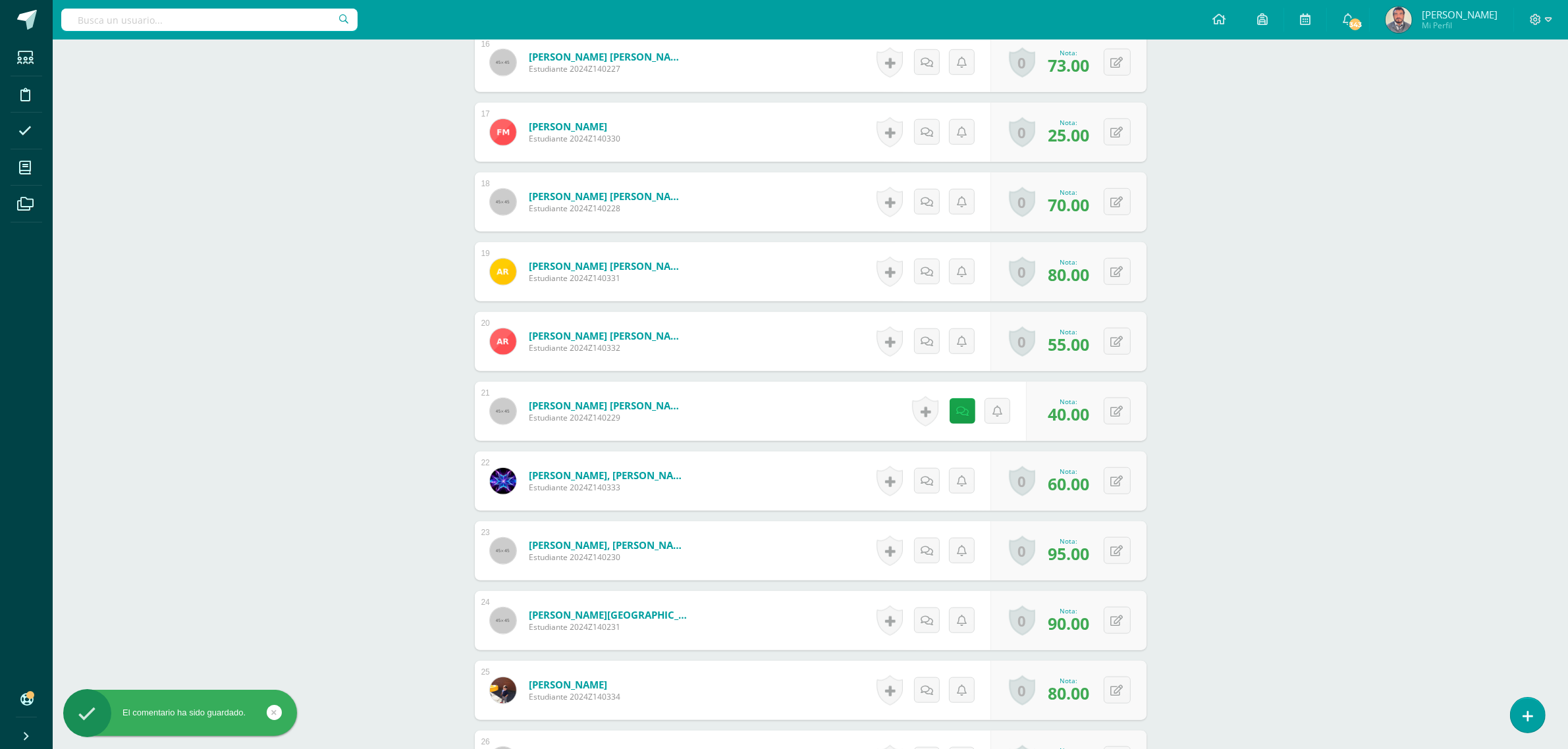
scroll to position [1325, 0]
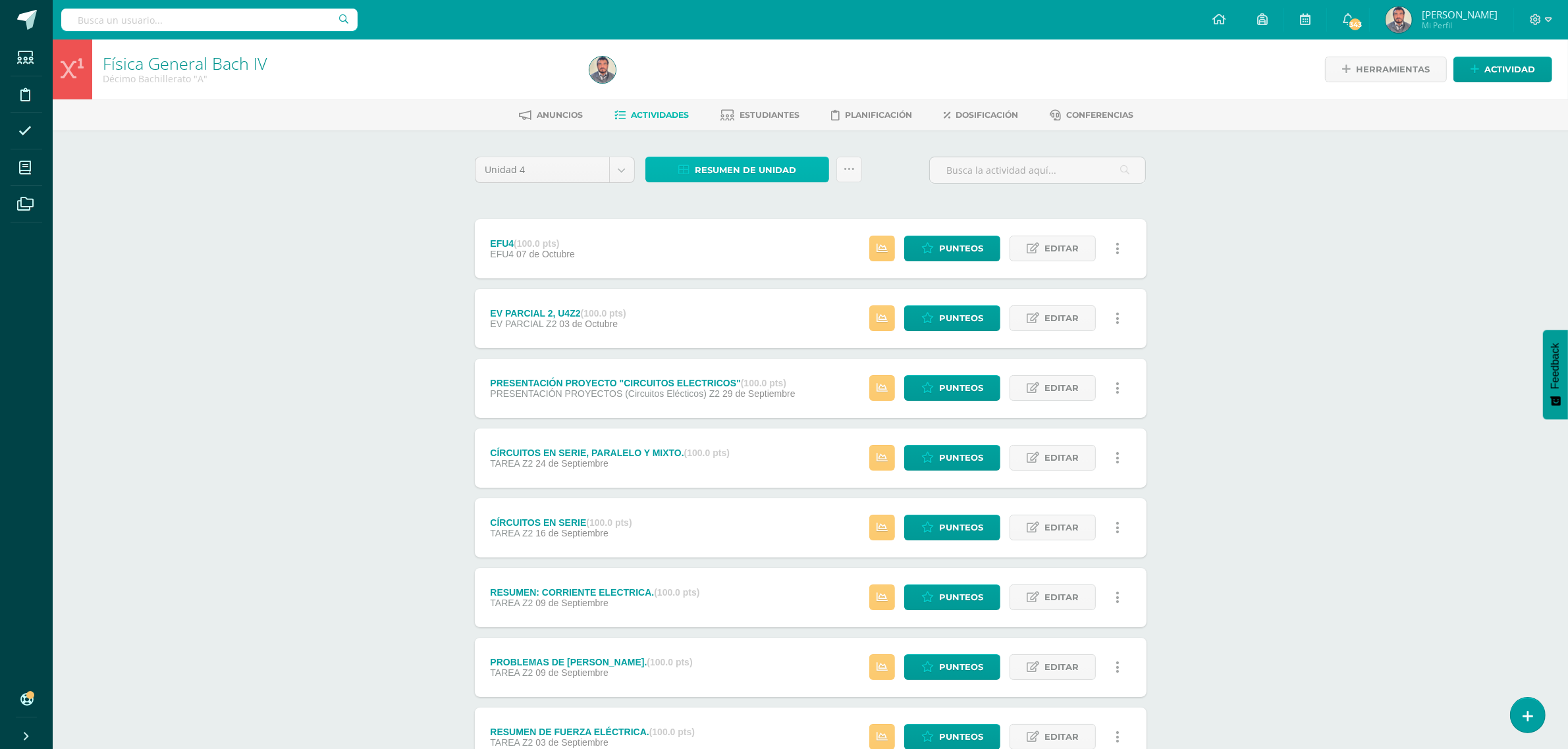
click at [726, 175] on span "Resumen de unidad" at bounding box center [745, 170] width 102 height 24
click at [775, 103] on link "Descargar como PDF" at bounding box center [738, 103] width 140 height 21
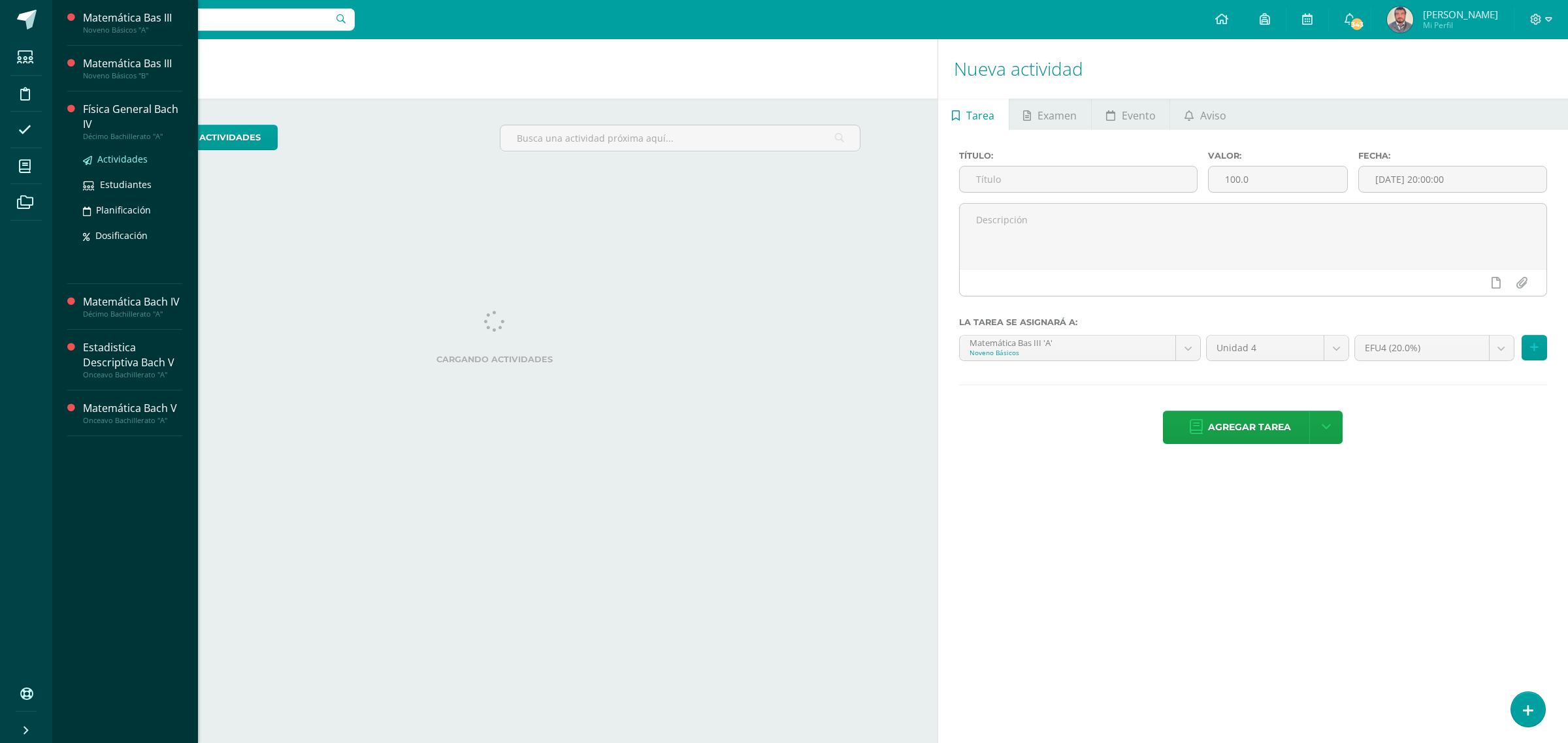
click at [116, 161] on span "Actividades" at bounding box center [122, 159] width 50 height 12
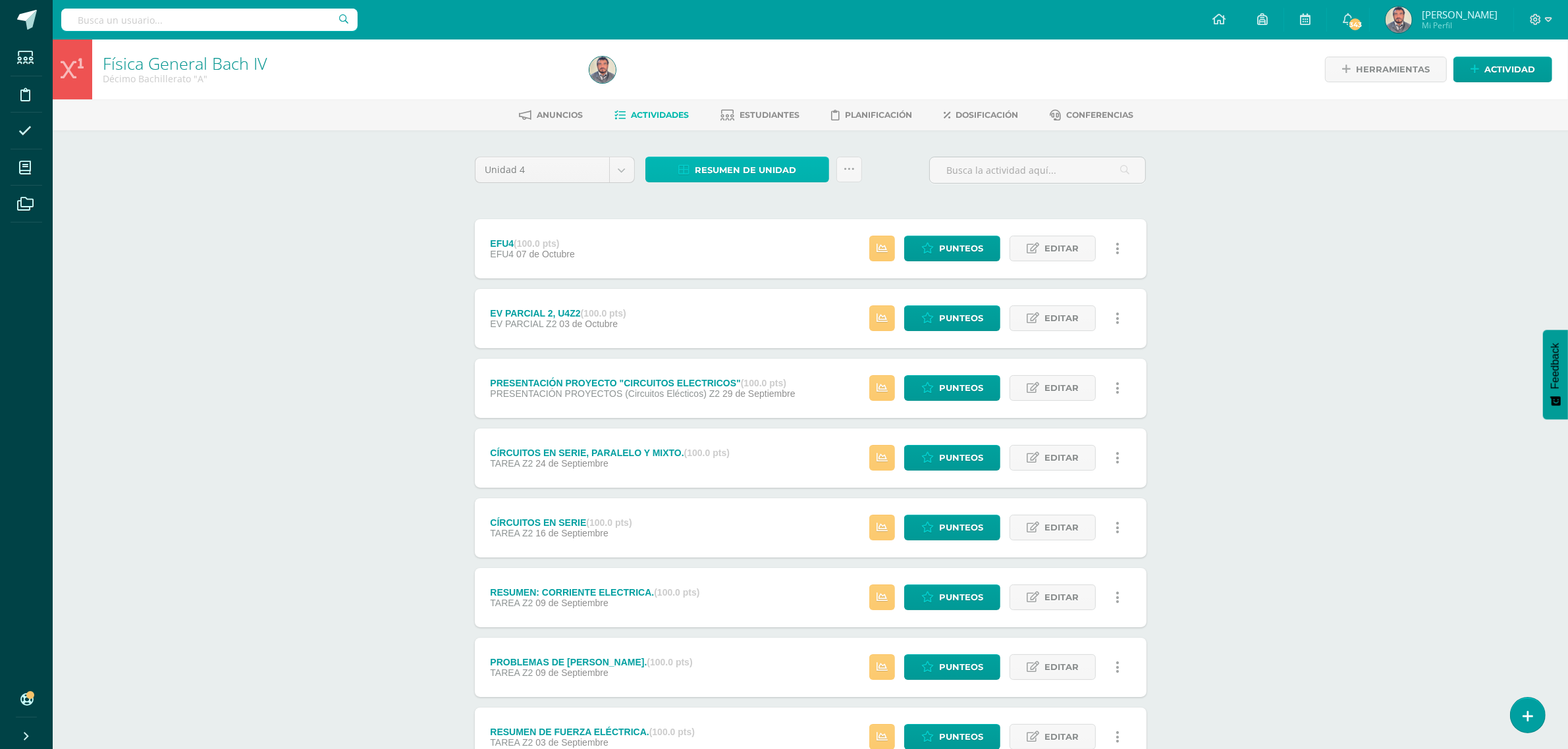
click at [745, 164] on span "Resumen de unidad" at bounding box center [745, 170] width 102 height 24
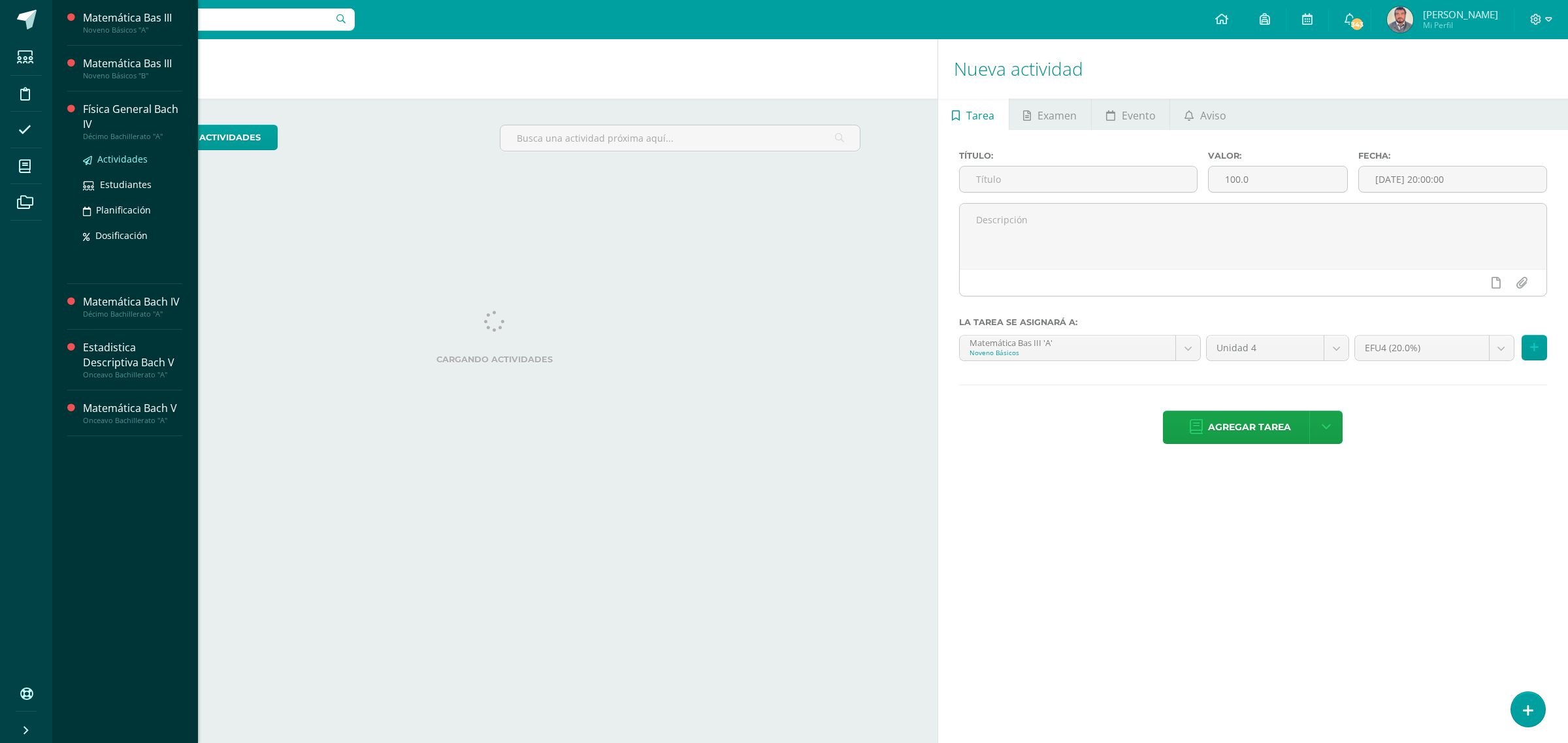
click at [116, 161] on span "Actividades" at bounding box center [122, 159] width 50 height 12
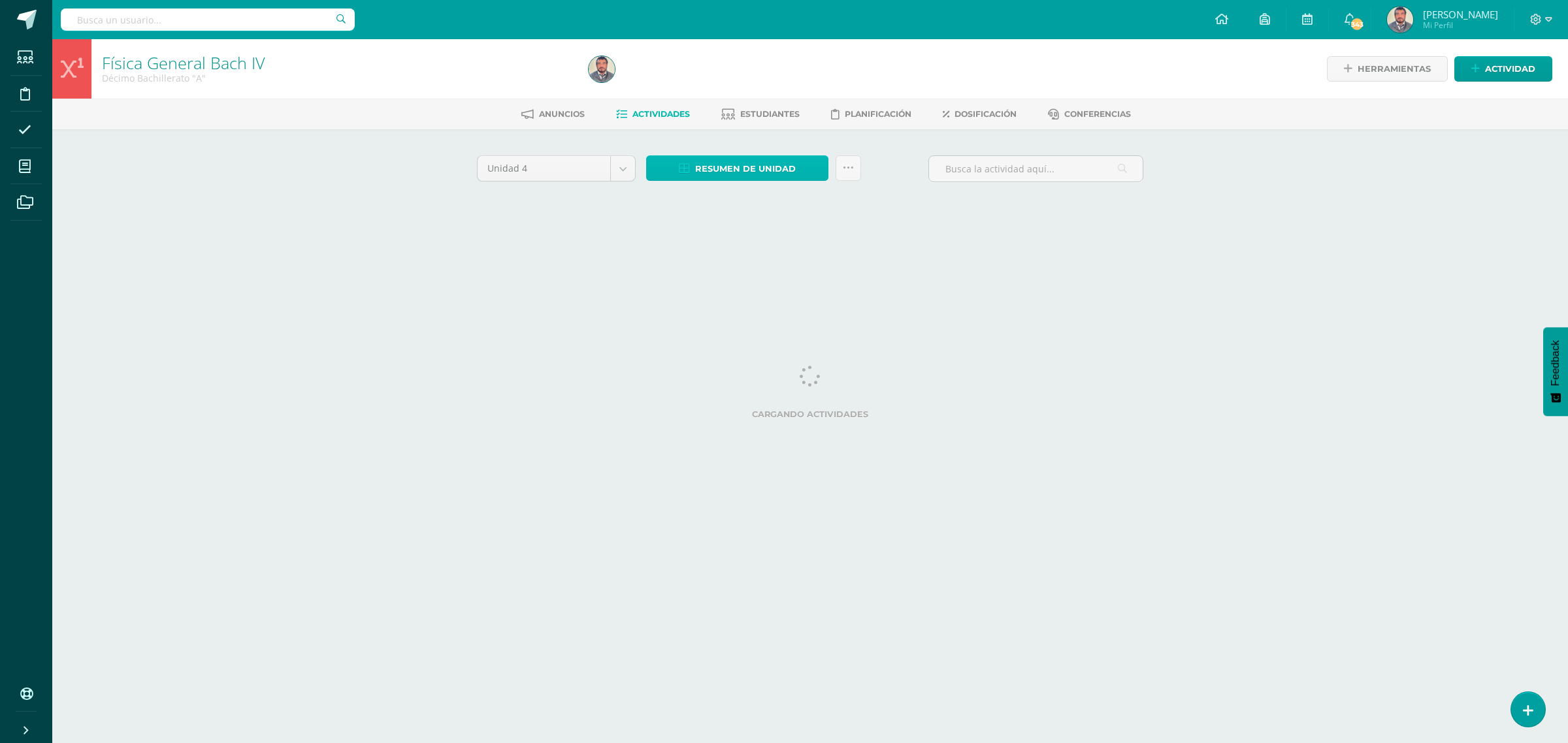
click at [748, 167] on span "Resumen de unidad" at bounding box center [745, 169] width 101 height 24
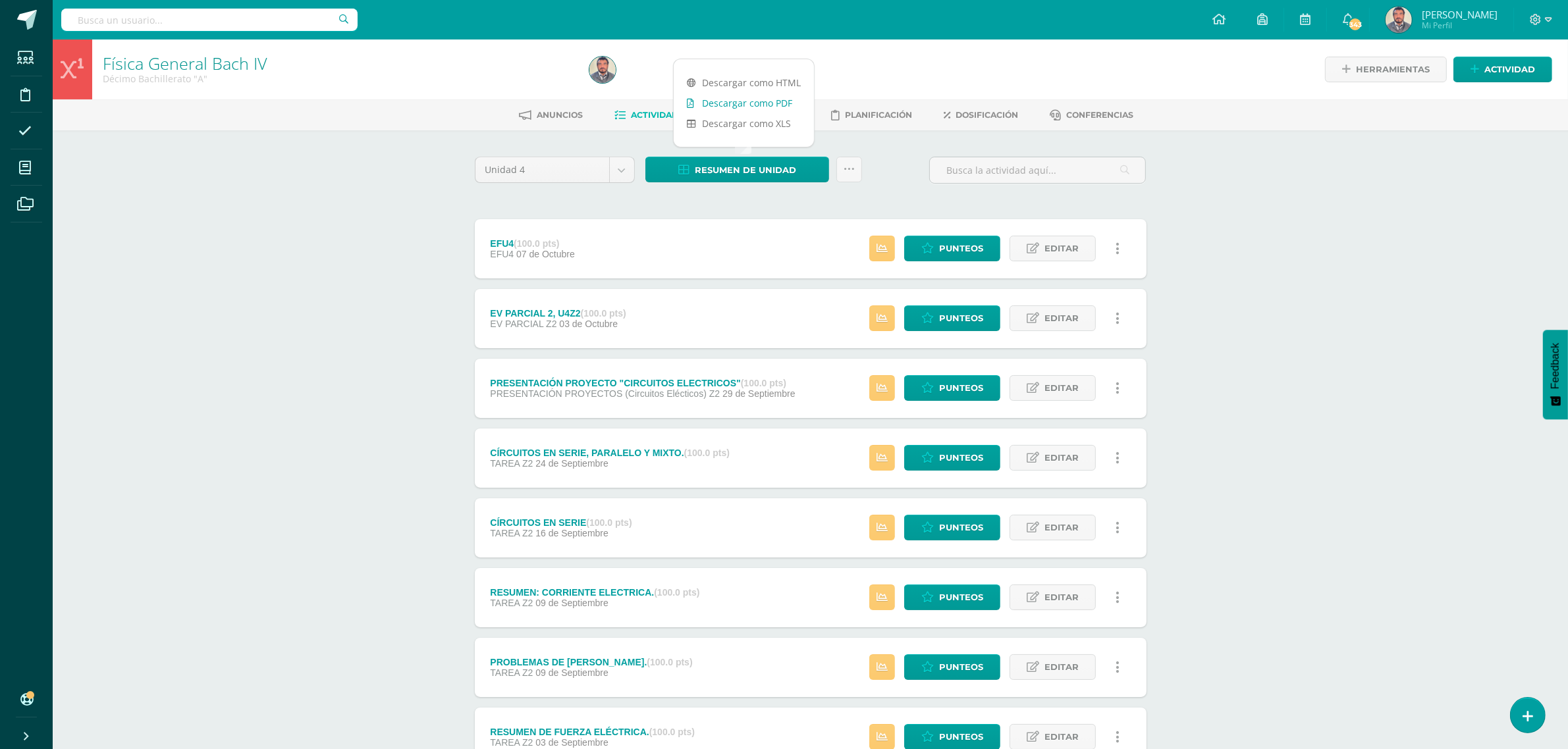
click at [771, 106] on link "Descargar como PDF" at bounding box center [744, 103] width 140 height 21
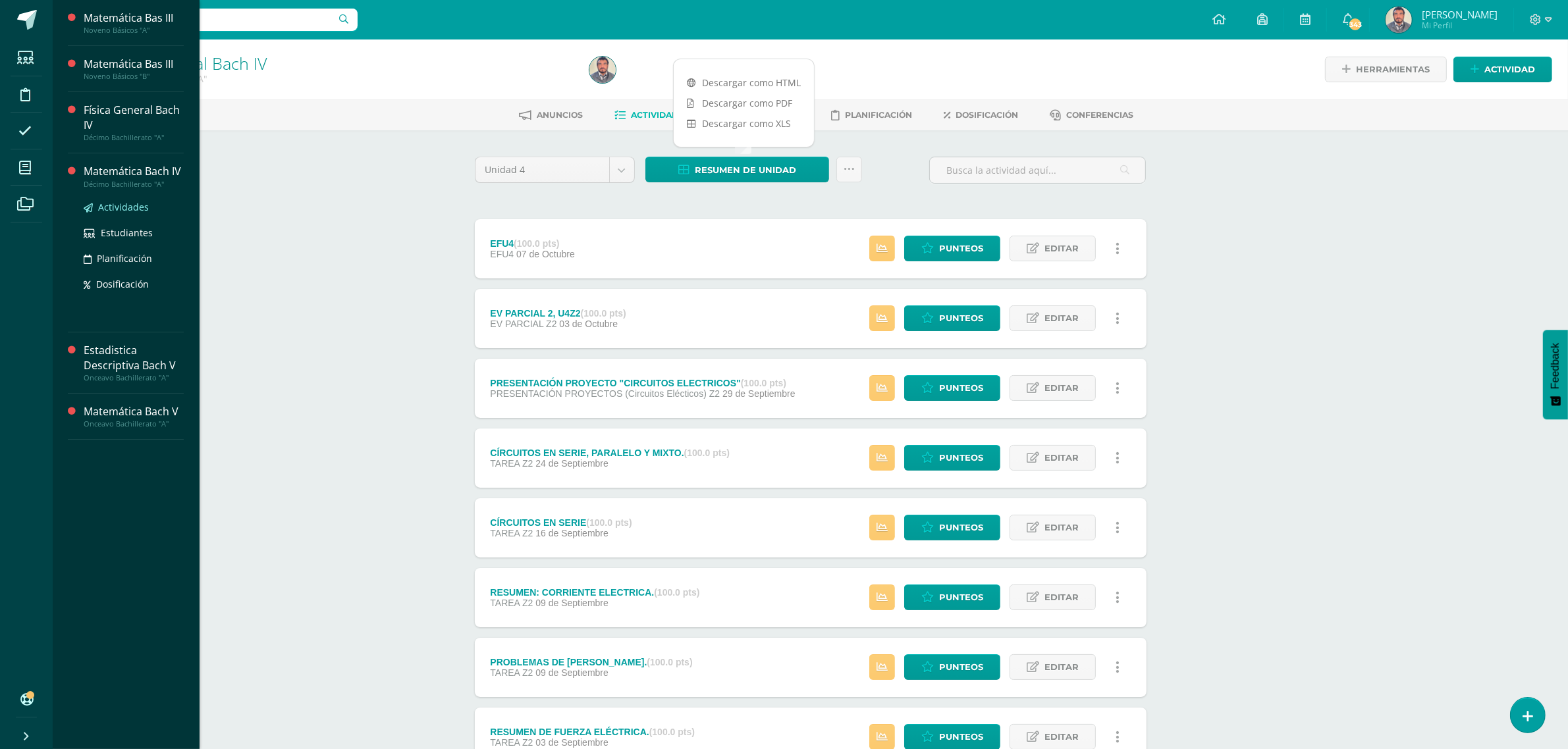
click at [117, 210] on span "Actividades" at bounding box center [123, 207] width 50 height 13
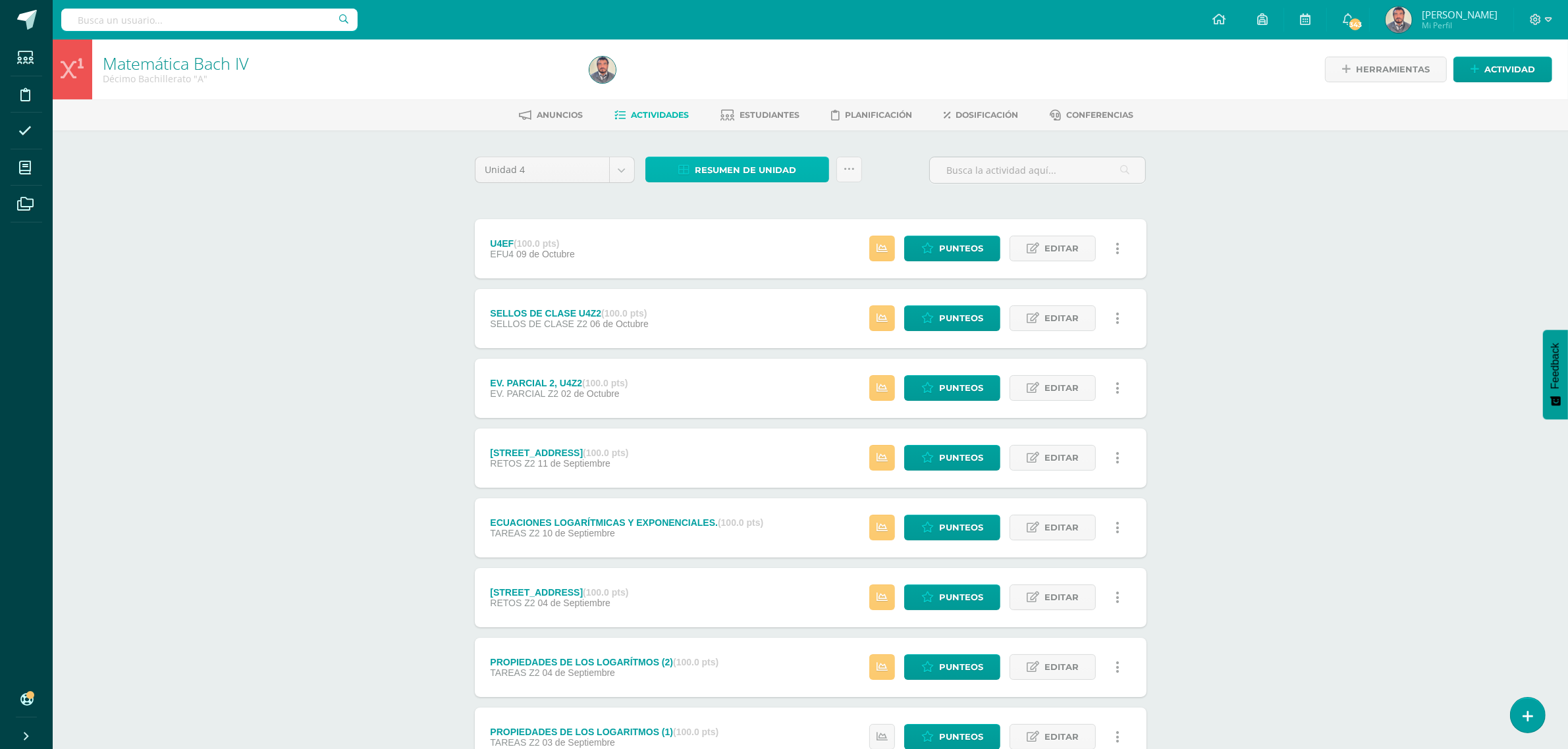
click at [766, 170] on span "Resumen de unidad" at bounding box center [745, 170] width 102 height 24
click at [747, 103] on link "Descargar como PDF" at bounding box center [738, 103] width 140 height 21
